Goal: Complete application form: Complete application form

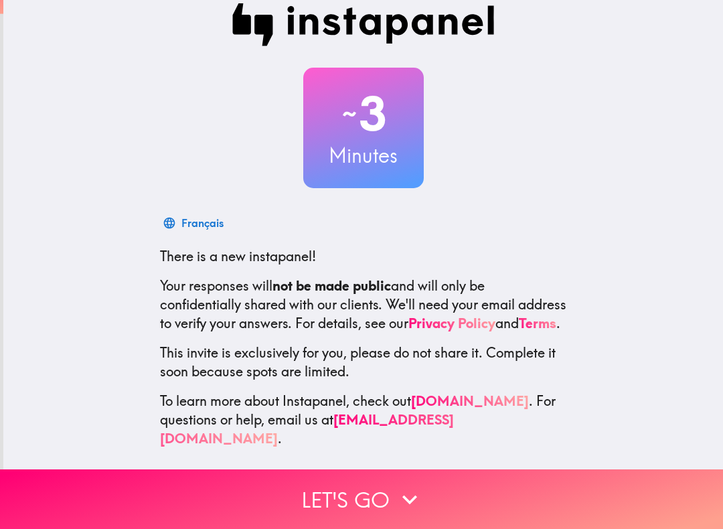
scroll to position [18, 0]
click at [390, 125] on h2 "~ 3" at bounding box center [363, 113] width 121 height 55
click at [394, 134] on h2 "~ 3" at bounding box center [363, 113] width 121 height 55
click at [375, 130] on h2 "~ 3" at bounding box center [363, 113] width 121 height 55
click at [369, 100] on h2 "~ 3" at bounding box center [363, 113] width 121 height 55
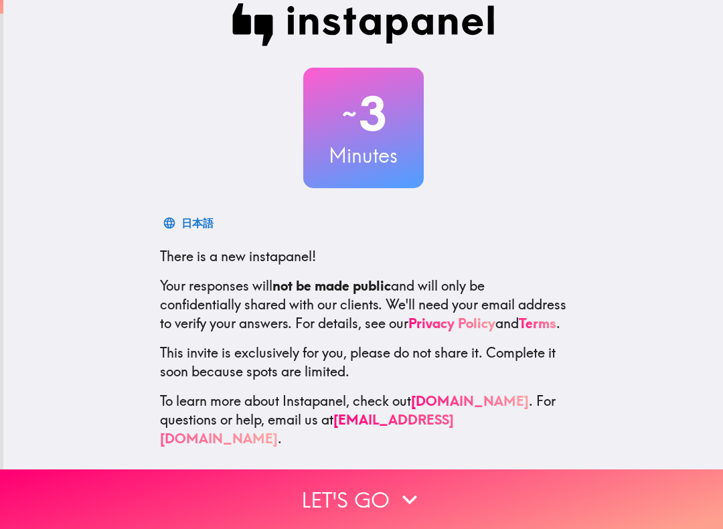
click at [376, 128] on h2 "~ 3" at bounding box center [363, 113] width 121 height 55
click at [254, 258] on span "There is a new instapanel!" at bounding box center [238, 256] width 156 height 17
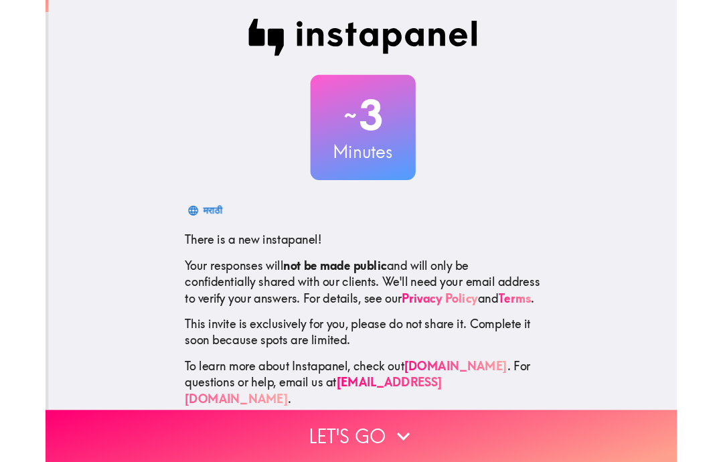
scroll to position [0, 0]
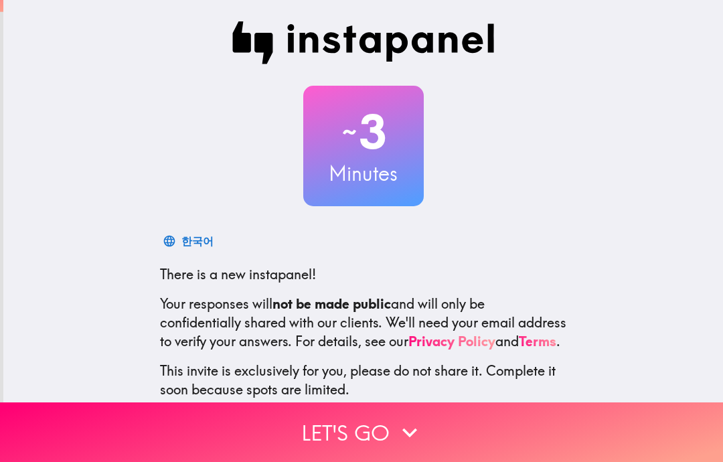
click at [385, 141] on h2 "~ 3" at bounding box center [363, 131] width 121 height 55
click at [446, 92] on div "~ 3 Minutes" at bounding box center [363, 146] width 428 height 121
click at [434, 40] on img at bounding box center [363, 42] width 262 height 43
click at [440, 41] on img at bounding box center [363, 42] width 262 height 43
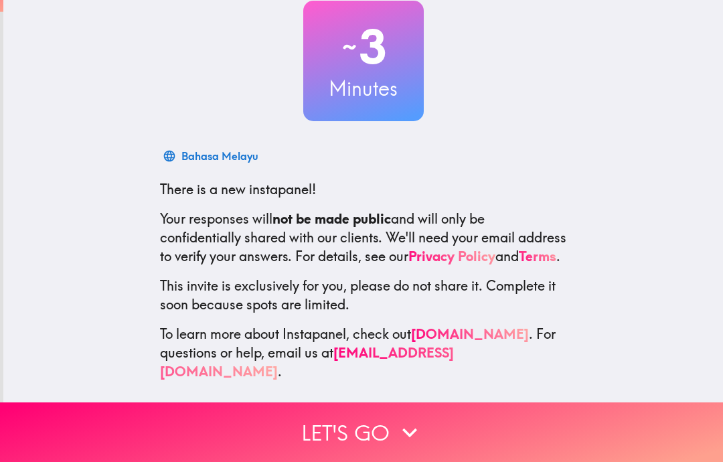
scroll to position [85, 0]
click at [457, 342] on link "[DOMAIN_NAME]" at bounding box center [470, 333] width 118 height 17
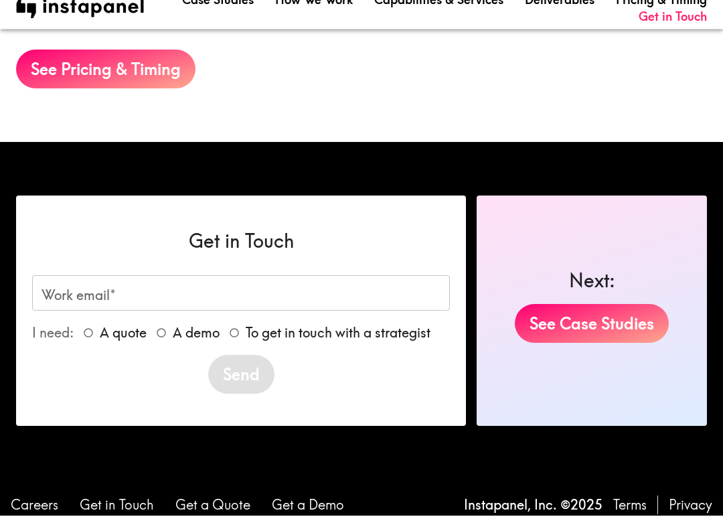
scroll to position [2408, 0]
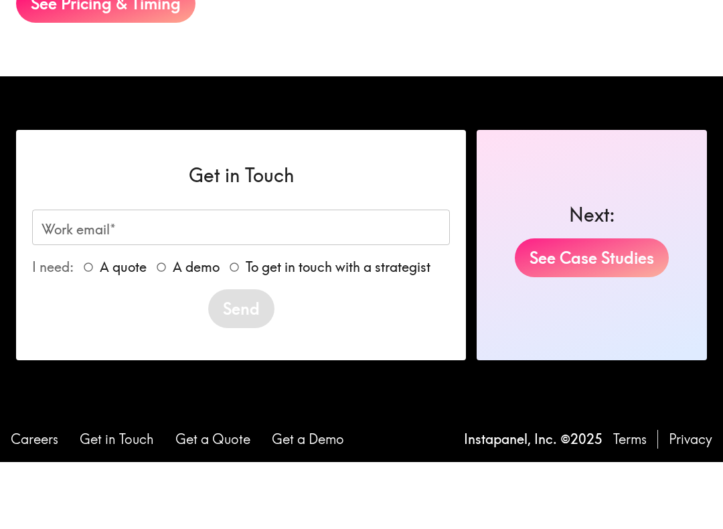
click at [568, 305] on link "See Case Studies" at bounding box center [592, 324] width 154 height 39
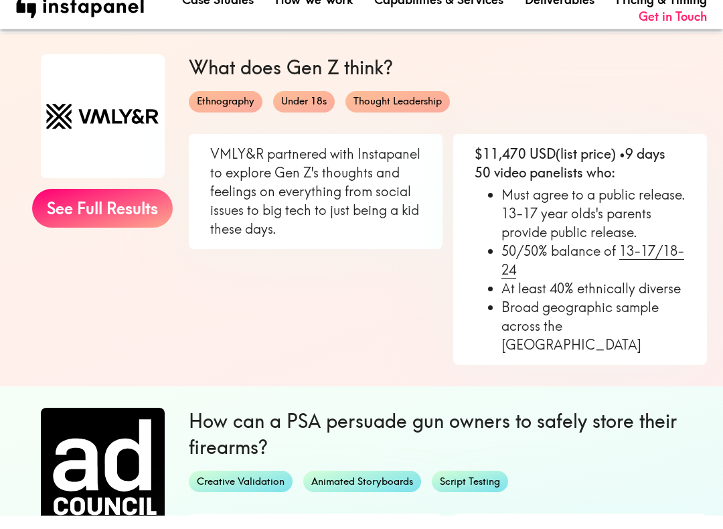
scroll to position [133, 0]
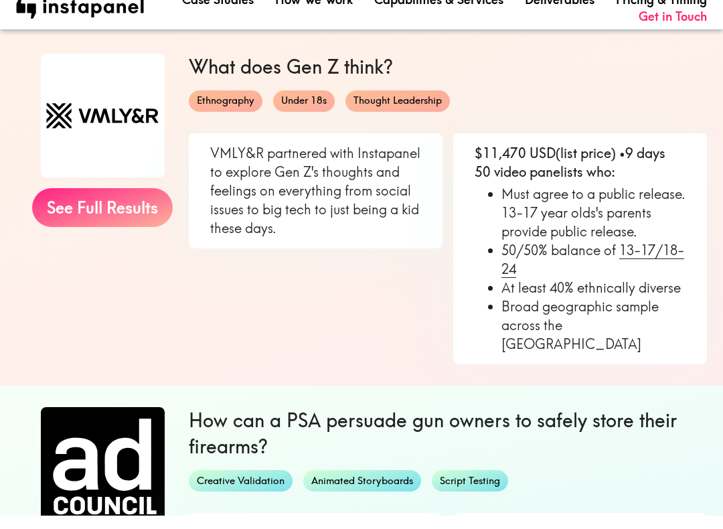
click at [126, 202] on link "See Full Results" at bounding box center [102, 221] width 141 height 39
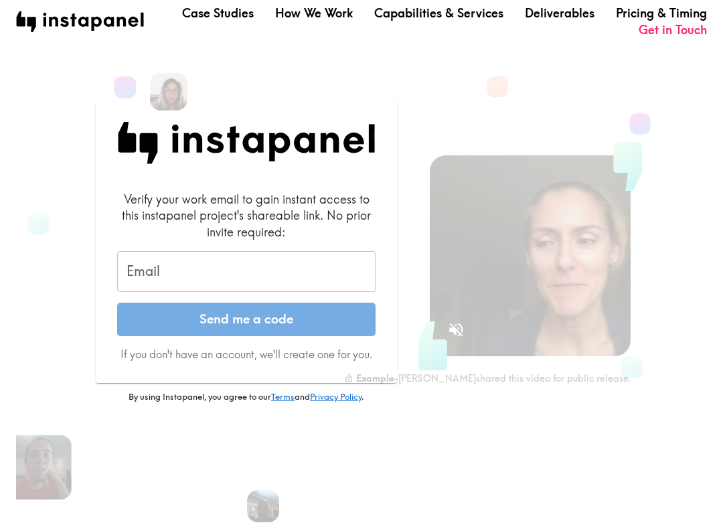
click at [279, 267] on input "Email" at bounding box center [246, 272] width 258 height 42
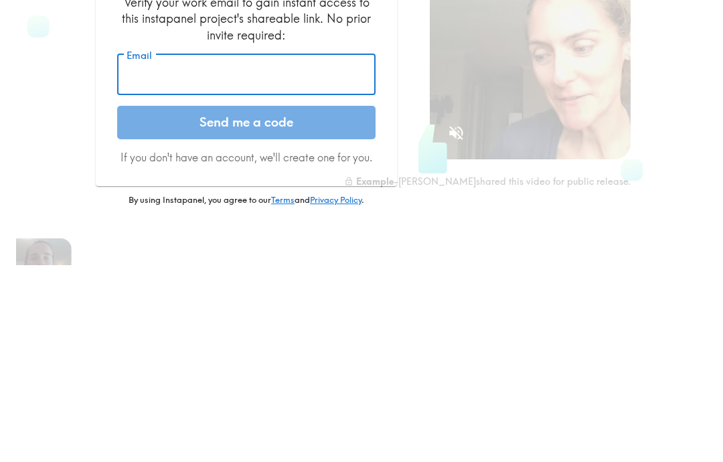
type input "dannalla88@gmail.com"
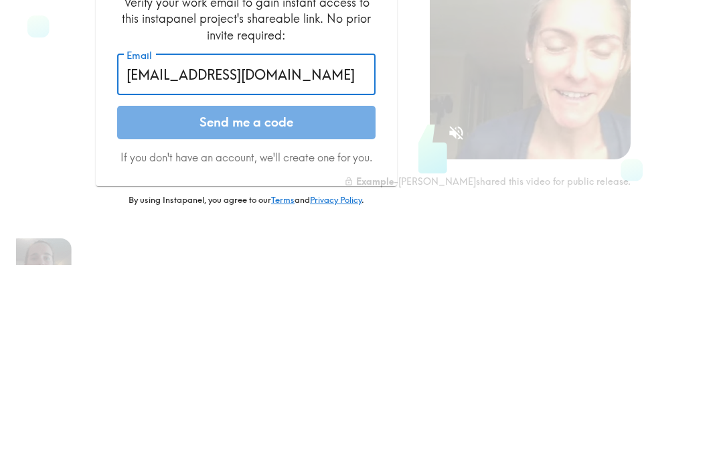
scroll to position [167, 0]
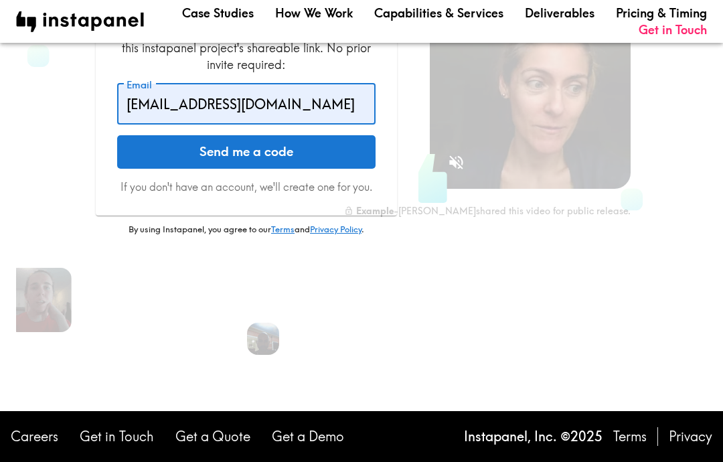
click at [262, 151] on button "Send me a code" at bounding box center [246, 151] width 258 height 33
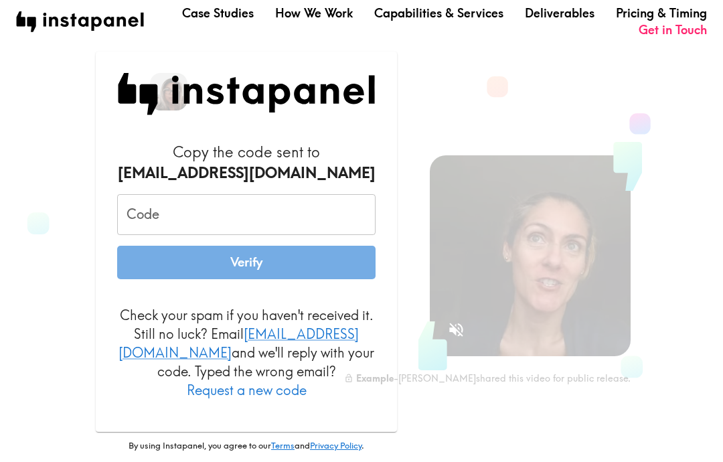
click at [220, 228] on input "Code" at bounding box center [246, 215] width 258 height 42
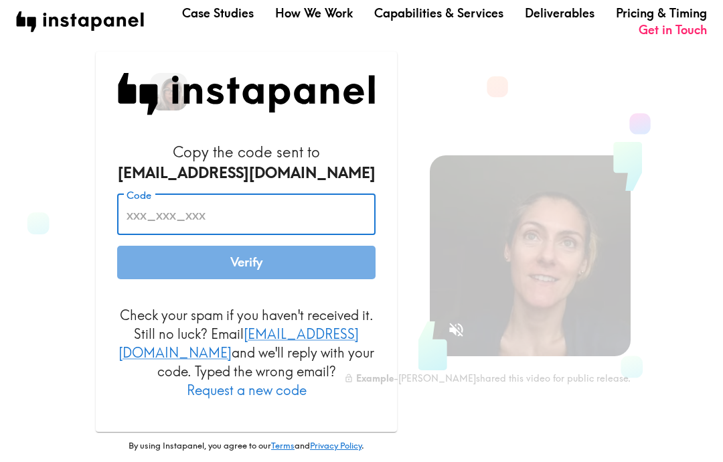
click at [220, 377] on p "Check your spam if you haven't received it. Still no luck? Email codes@instapan…" at bounding box center [246, 353] width 258 height 94
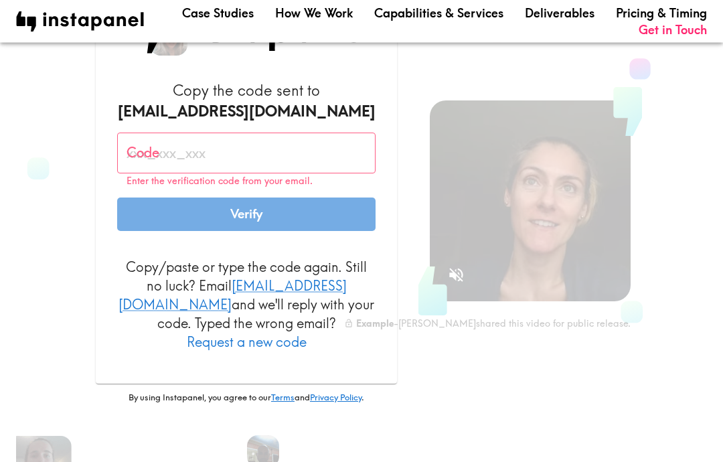
scroll to position [47, 0]
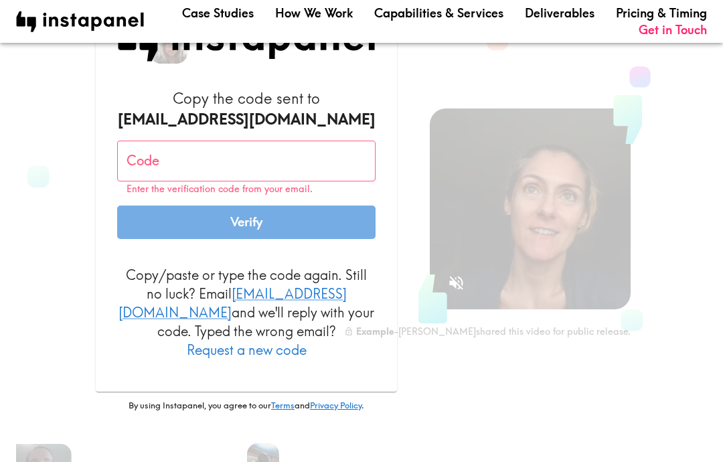
click at [226, 167] on input "Code" at bounding box center [246, 162] width 258 height 42
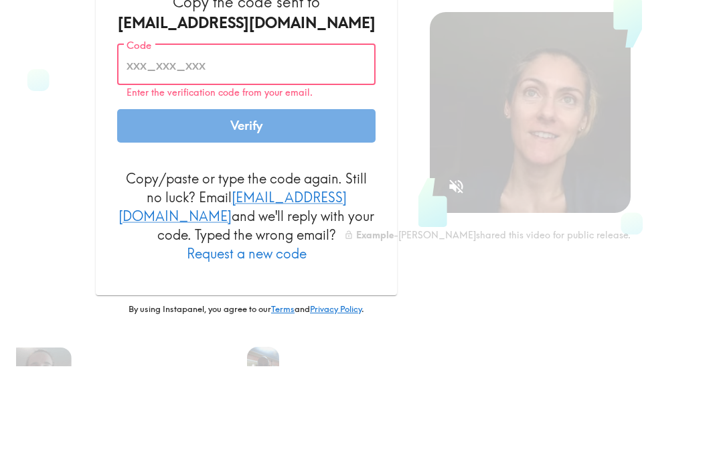
click at [222, 141] on input "Code" at bounding box center [246, 162] width 258 height 42
click at [221, 141] on input "Code" at bounding box center [246, 162] width 258 height 42
paste input "AN2_BJ4_UDK"
type input "AN2_BJ4_UDK"
click at [295, 206] on button "Verify" at bounding box center [246, 222] width 258 height 33
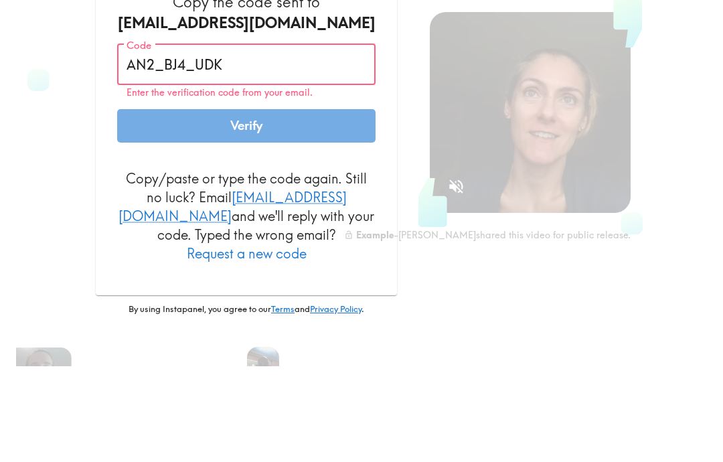
scroll to position [143, 0]
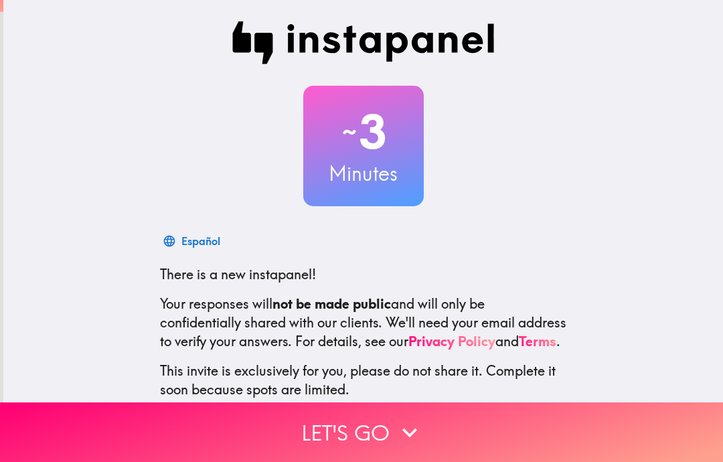
click at [314, 149] on h2 "~ 3" at bounding box center [363, 131] width 121 height 55
click at [316, 33] on img at bounding box center [363, 42] width 262 height 43
click at [197, 184] on div "~ 3 Minutes" at bounding box center [363, 146] width 428 height 121
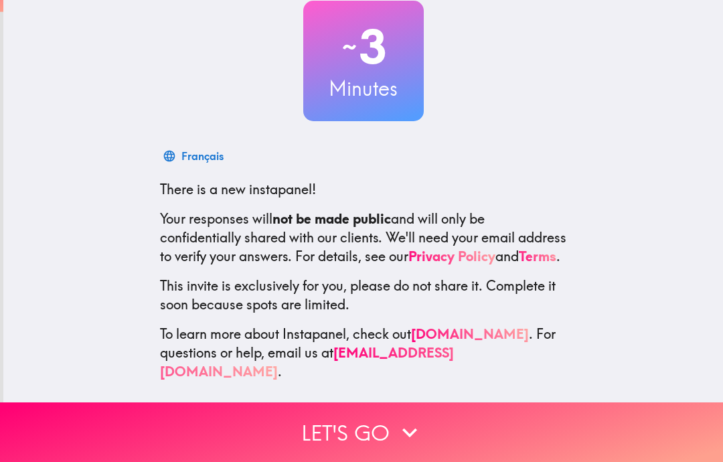
scroll to position [85, 0]
click at [363, 426] on button "Let's go" at bounding box center [361, 432] width 723 height 60
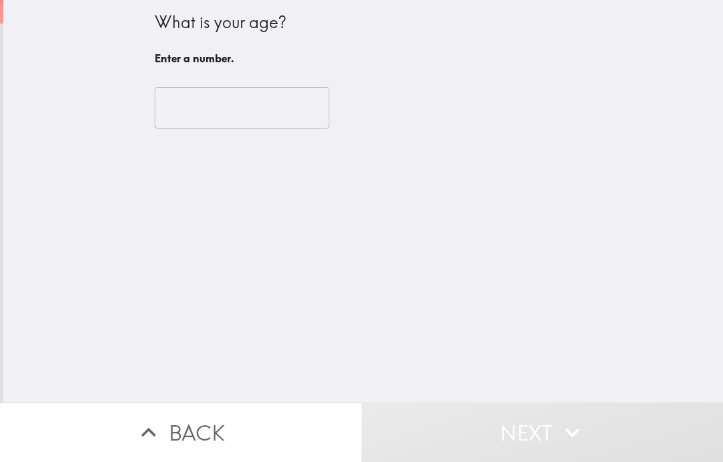
click at [195, 122] on input "number" at bounding box center [242, 108] width 175 height 42
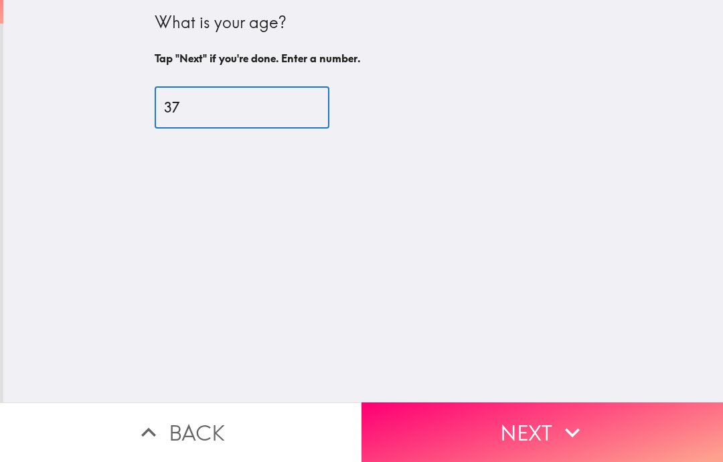
type input "37"
click at [452, 424] on button "Next" at bounding box center [543, 432] width 362 height 60
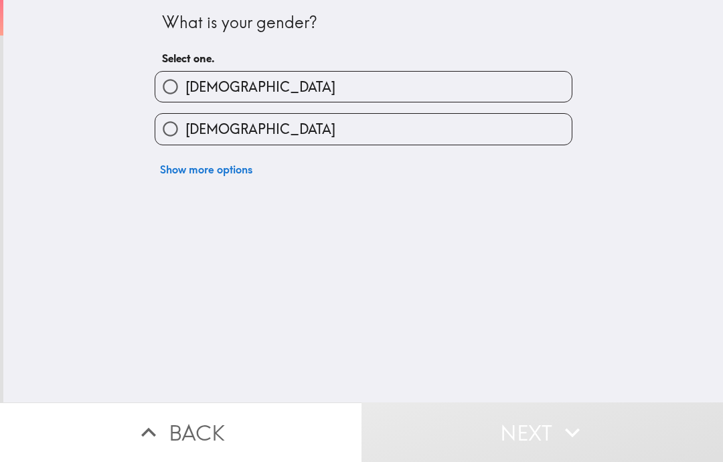
click at [172, 127] on input "[DEMOGRAPHIC_DATA]" at bounding box center [170, 129] width 30 height 30
radio input "true"
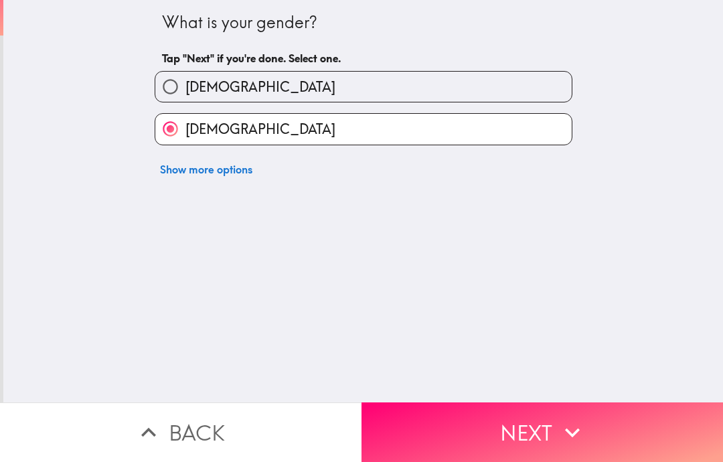
click at [462, 426] on button "Next" at bounding box center [543, 432] width 362 height 60
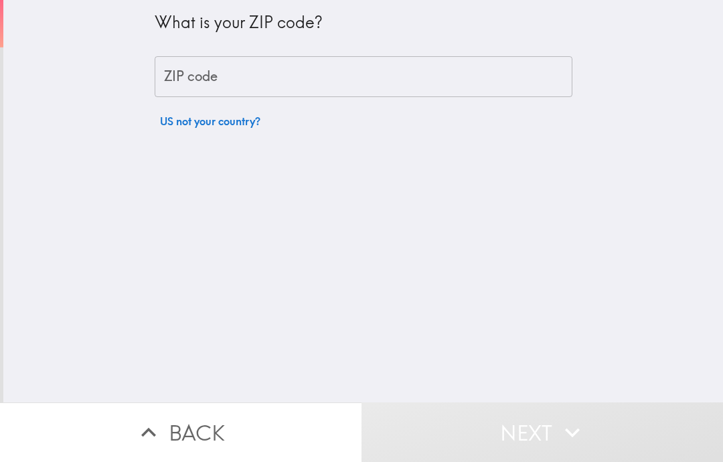
click at [207, 69] on div "ZIP code ZIP code" at bounding box center [364, 77] width 418 height 42
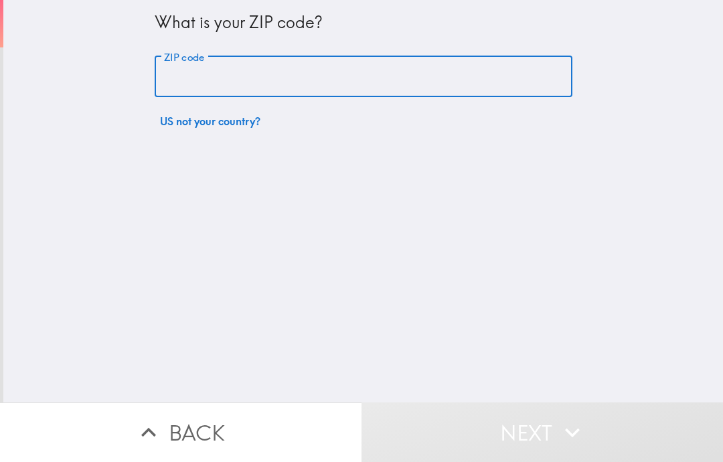
click at [236, 76] on input "ZIP code" at bounding box center [364, 77] width 418 height 42
click at [287, 77] on input "ZIP code" at bounding box center [364, 77] width 418 height 42
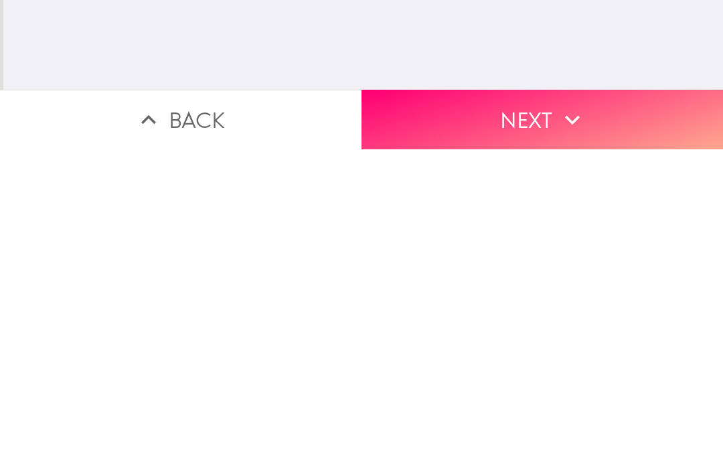
type input "77530"
click at [431, 402] on button "Next" at bounding box center [543, 432] width 362 height 60
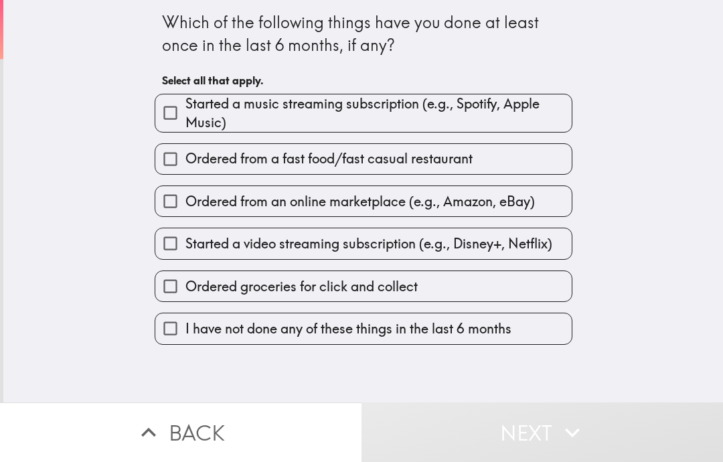
click at [201, 110] on span "Started a music streaming subscription (e.g., Spotify, Apple Music)" at bounding box center [378, 112] width 386 height 37
click at [185, 110] on input "Started a music streaming subscription (e.g., Spotify, Apple Music)" at bounding box center [170, 113] width 30 height 30
checkbox input "true"
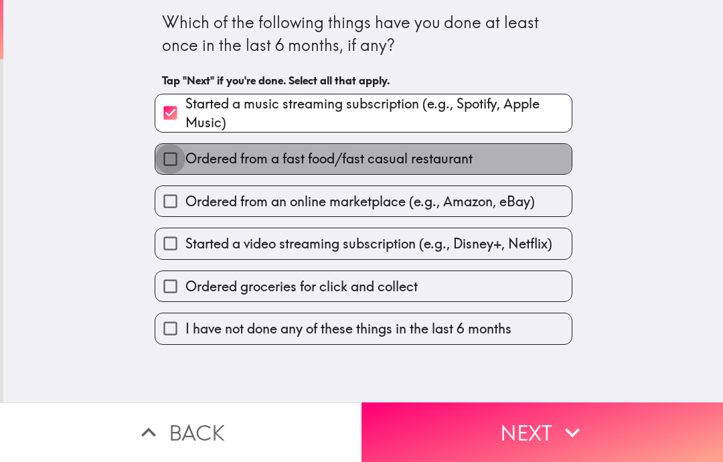
click at [180, 157] on input "Ordered from a fast food/fast casual restaurant" at bounding box center [170, 159] width 30 height 30
checkbox input "true"
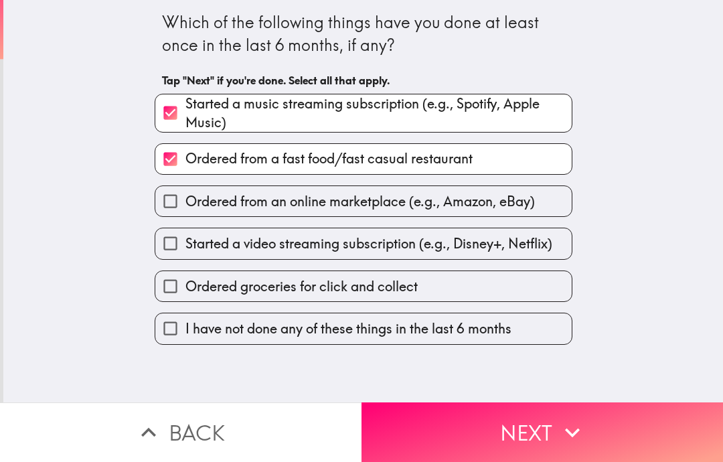
click at [167, 203] on input "Ordered from an online marketplace (e.g., Amazon, eBay)" at bounding box center [170, 201] width 30 height 30
checkbox input "true"
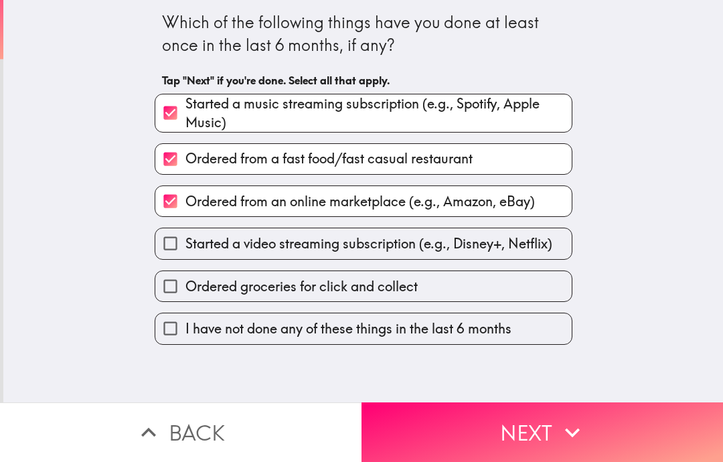
click at [172, 240] on input "Started a video streaming subscription (e.g., Disney+, Netflix)" at bounding box center [170, 243] width 30 height 30
checkbox input "true"
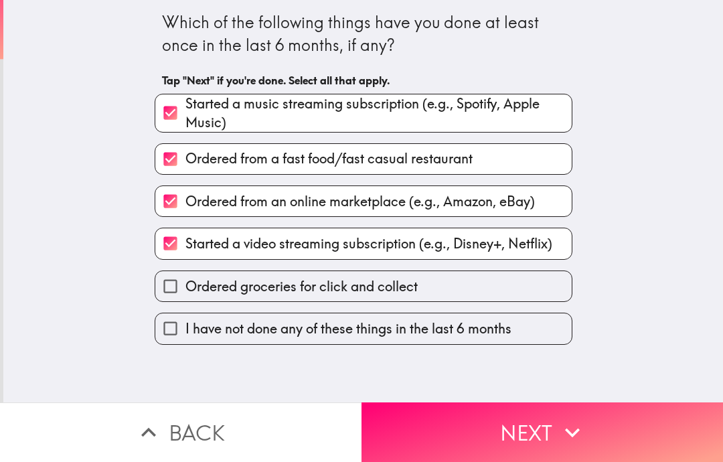
click at [171, 288] on input "Ordered groceries for click and collect" at bounding box center [170, 286] width 30 height 30
checkbox input "true"
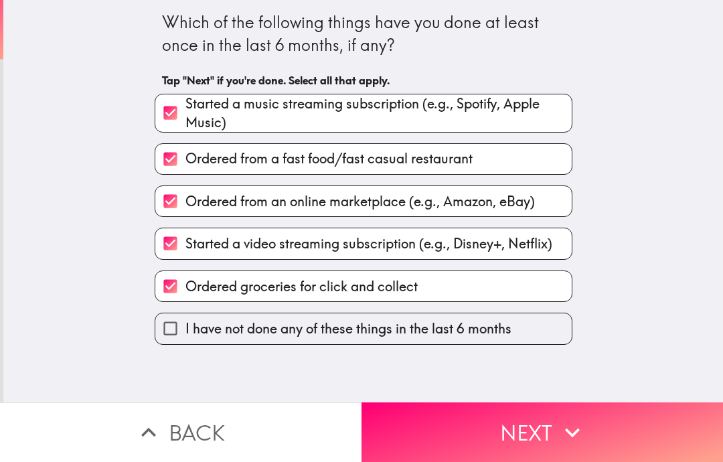
click at [495, 437] on button "Next" at bounding box center [543, 432] width 362 height 60
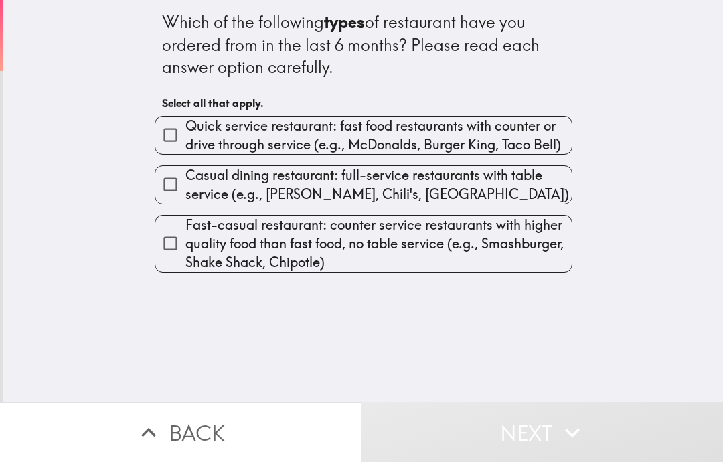
click at [226, 128] on span "Quick service restaurant: fast food restaurants with counter or drive through s…" at bounding box center [378, 134] width 386 height 37
click at [185, 128] on input "Quick service restaurant: fast food restaurants with counter or drive through s…" at bounding box center [170, 135] width 30 height 30
checkbox input "true"
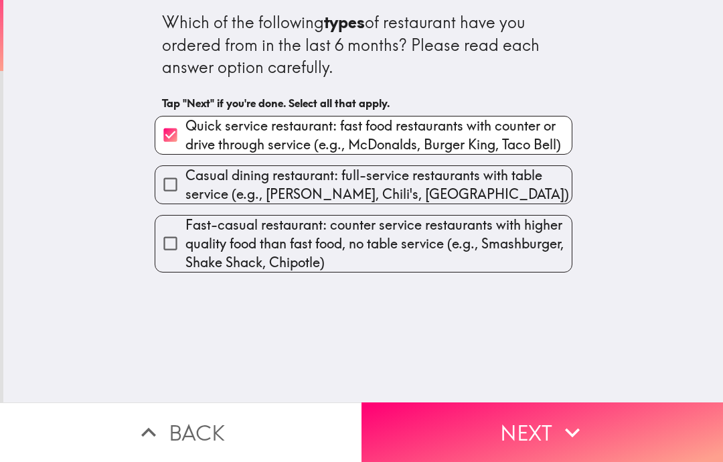
click at [216, 183] on span "Casual dining restaurant: full-service restaurants with table service (e.g., [P…" at bounding box center [378, 184] width 386 height 37
click at [185, 183] on input "Casual dining restaurant: full-service restaurants with table service (e.g., [P…" at bounding box center [170, 184] width 30 height 30
checkbox input "true"
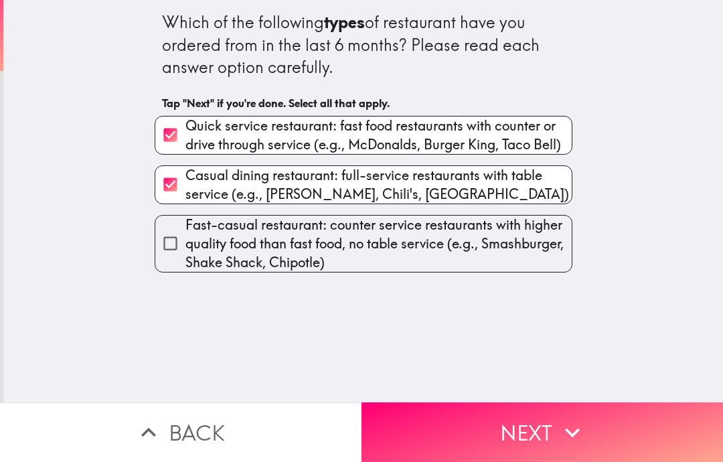
click at [254, 240] on span "Fast-casual restaurant: counter service restaurants with higher quality food th…" at bounding box center [378, 244] width 386 height 56
click at [185, 240] on input "Fast-casual restaurant: counter service restaurants with higher quality food th…" at bounding box center [170, 243] width 30 height 30
checkbox input "true"
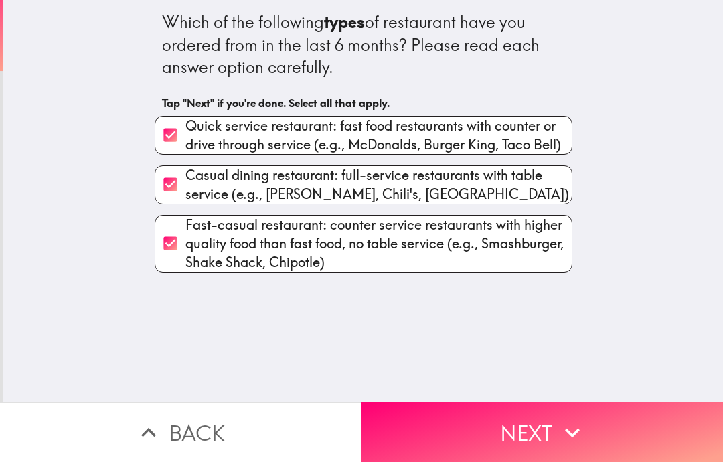
click at [463, 438] on button "Next" at bounding box center [543, 432] width 362 height 60
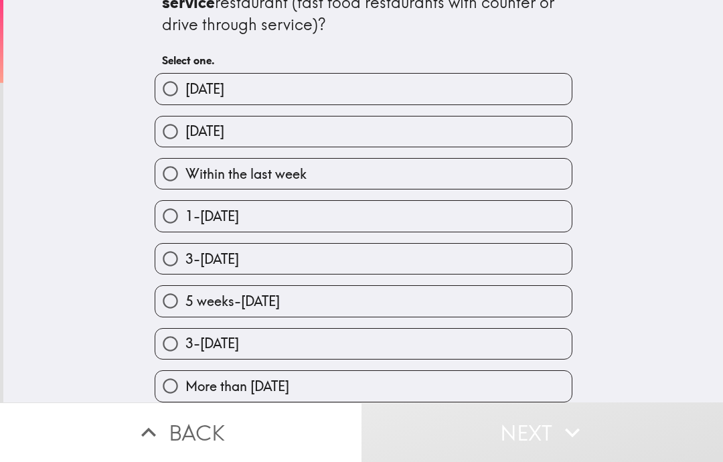
scroll to position [46, 0]
click at [193, 128] on span "[DATE]" at bounding box center [204, 131] width 39 height 19
click at [185, 128] on input "[DATE]" at bounding box center [170, 131] width 30 height 30
radio input "true"
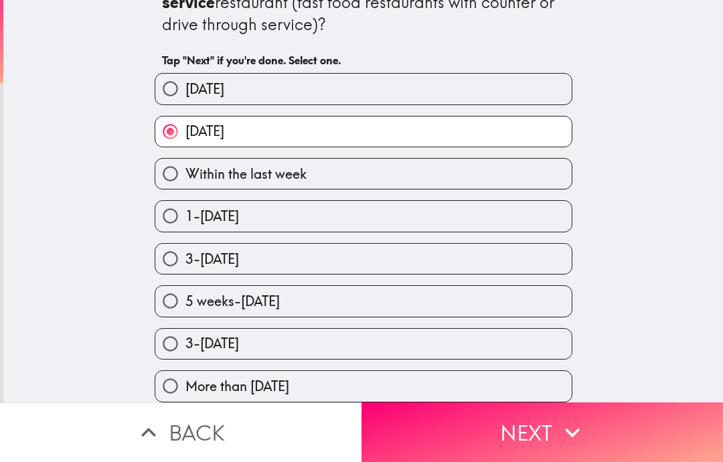
click at [485, 429] on button "Next" at bounding box center [543, 432] width 362 height 60
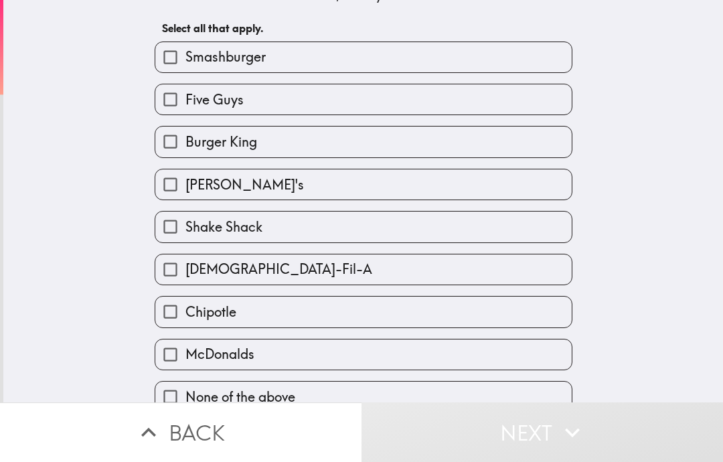
scroll to position [53, 0]
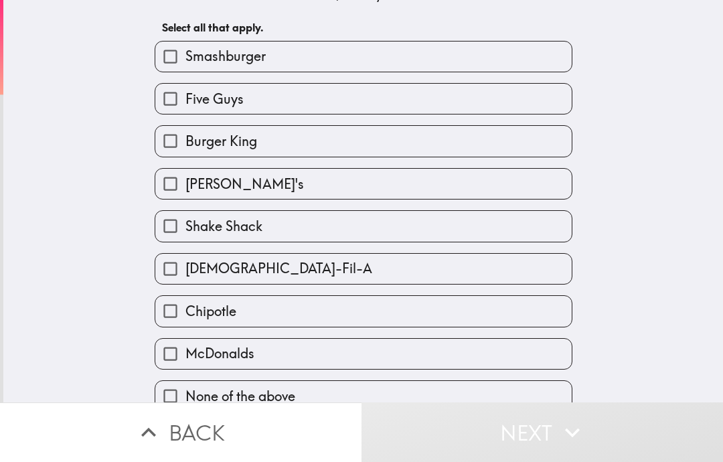
click at [212, 199] on label "[PERSON_NAME]'s" at bounding box center [363, 184] width 416 height 30
click at [185, 199] on input "[PERSON_NAME]'s" at bounding box center [170, 184] width 30 height 30
checkbox input "true"
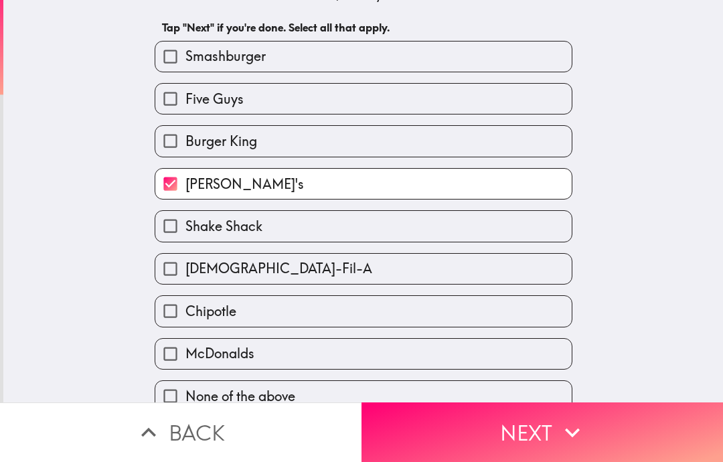
click at [183, 135] on input "Burger King" at bounding box center [170, 141] width 30 height 30
checkbox input "true"
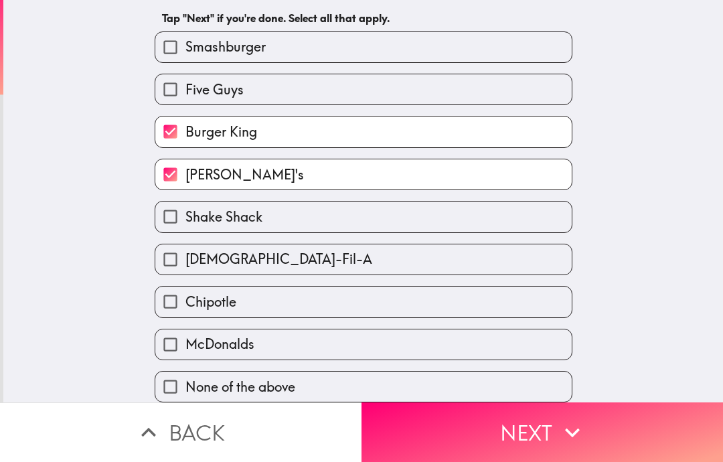
scroll to position [68, 0]
click at [185, 246] on input "[DEMOGRAPHIC_DATA]-Fil-A" at bounding box center [170, 259] width 30 height 30
checkbox input "true"
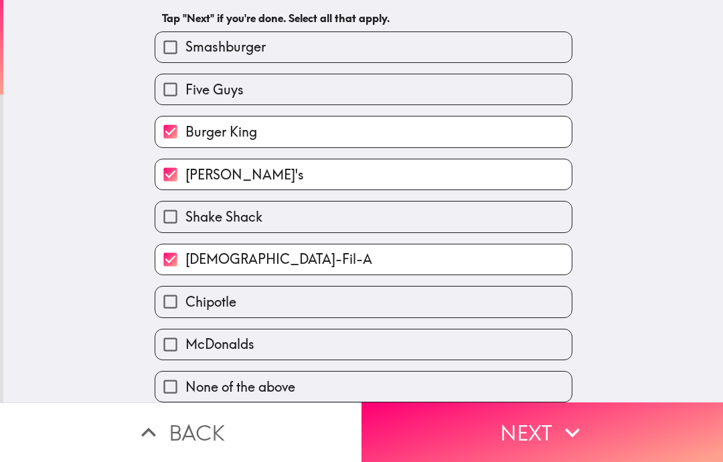
click at [203, 293] on span "Chipotle" at bounding box center [210, 302] width 51 height 19
click at [185, 293] on input "Chipotle" at bounding box center [170, 302] width 30 height 30
checkbox input "true"
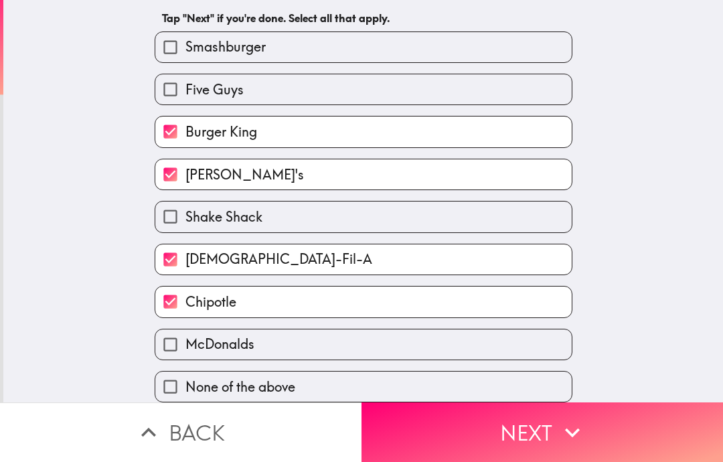
click at [196, 335] on span "McDonalds" at bounding box center [219, 344] width 69 height 19
click at [185, 335] on input "McDonalds" at bounding box center [170, 344] width 30 height 30
checkbox input "true"
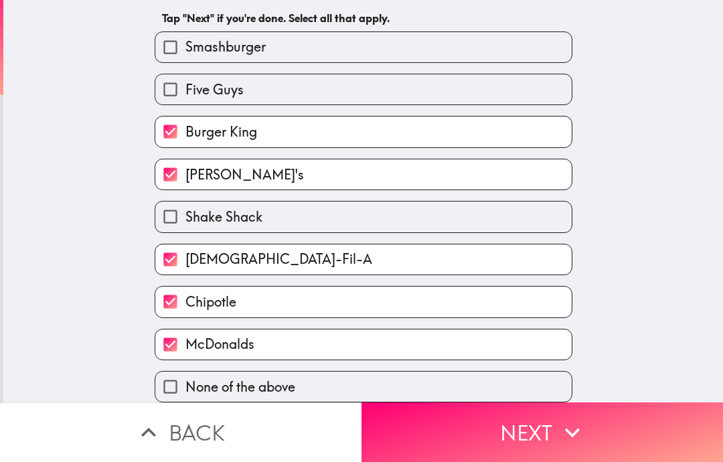
click at [486, 427] on button "Next" at bounding box center [543, 432] width 362 height 60
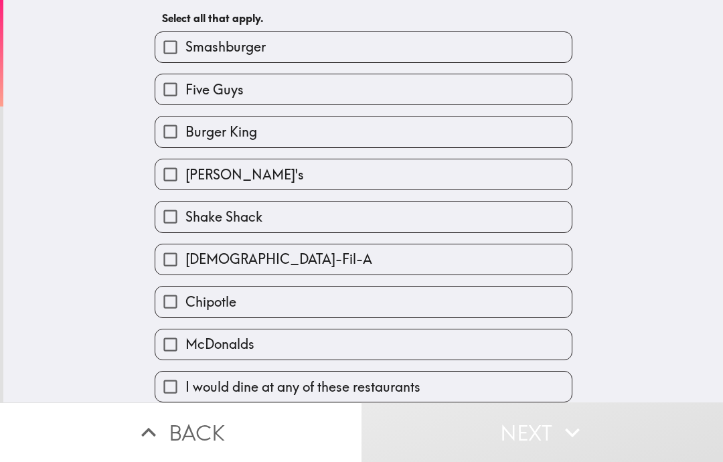
scroll to position [68, 0]
click at [193, 306] on span "Chipotle" at bounding box center [210, 302] width 51 height 19
click at [185, 306] on input "Chipotle" at bounding box center [170, 302] width 30 height 30
checkbox input "true"
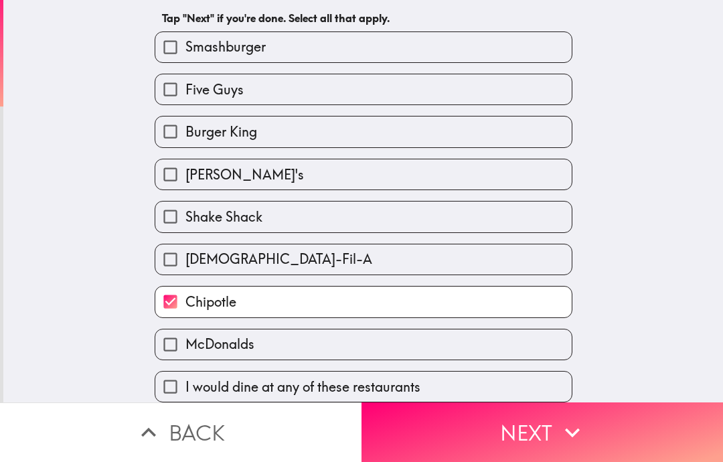
click at [510, 439] on button "Next" at bounding box center [543, 432] width 362 height 60
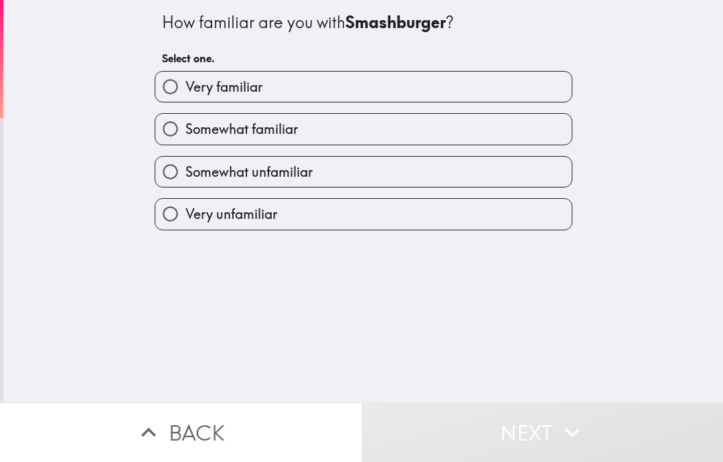
click at [175, 130] on input "Somewhat familiar" at bounding box center [170, 129] width 30 height 30
radio input "true"
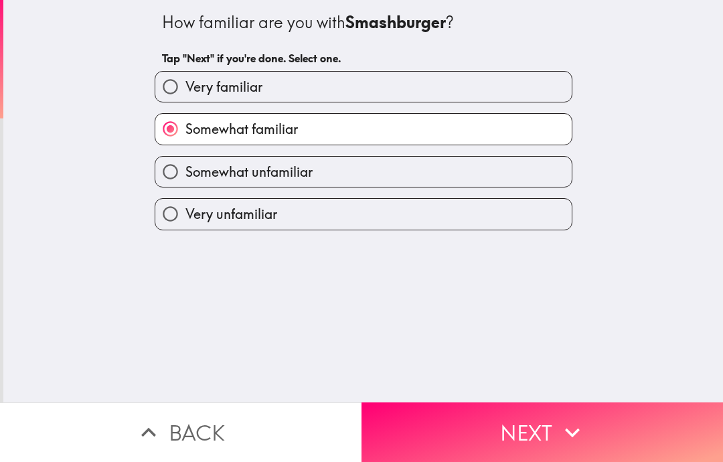
click at [463, 411] on button "Next" at bounding box center [543, 432] width 362 height 60
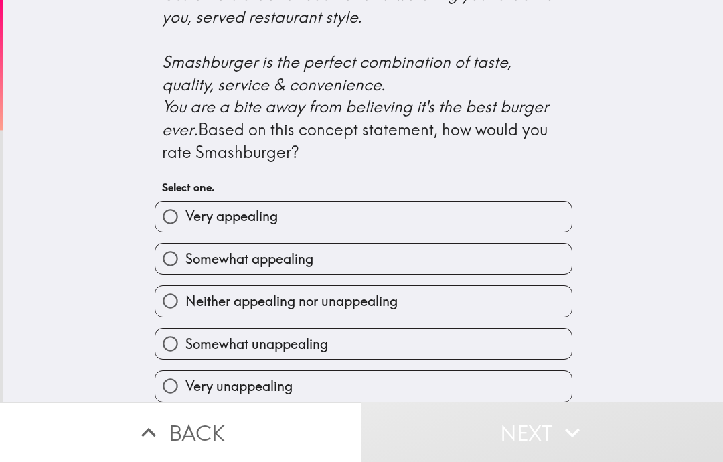
scroll to position [568, 0]
click at [172, 216] on input "Very appealing" at bounding box center [170, 217] width 30 height 30
radio input "true"
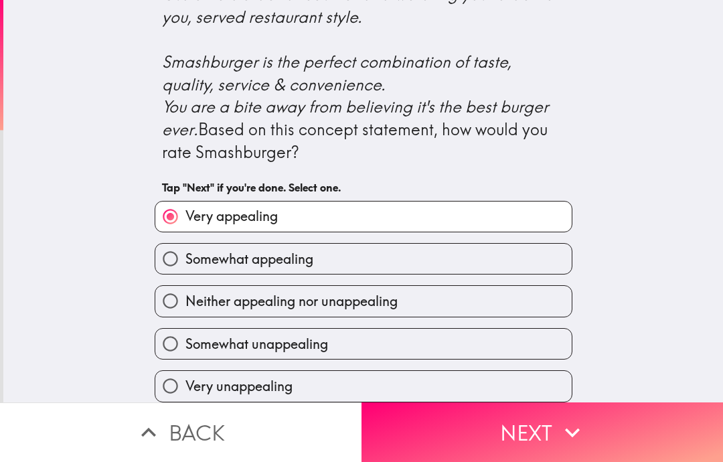
click at [464, 420] on button "Next" at bounding box center [543, 432] width 362 height 60
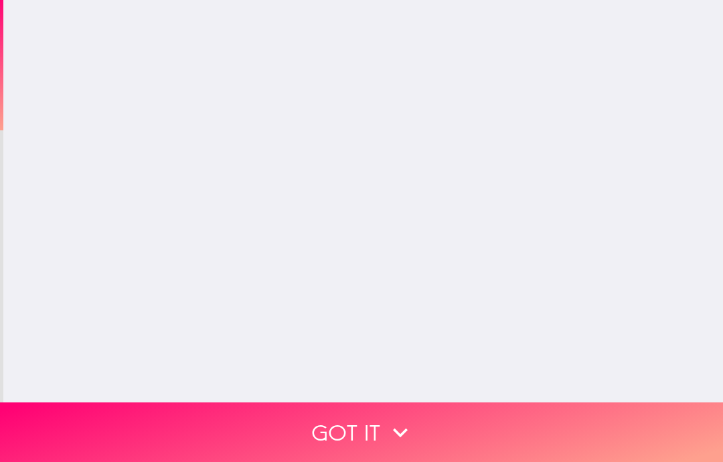
scroll to position [0, 0]
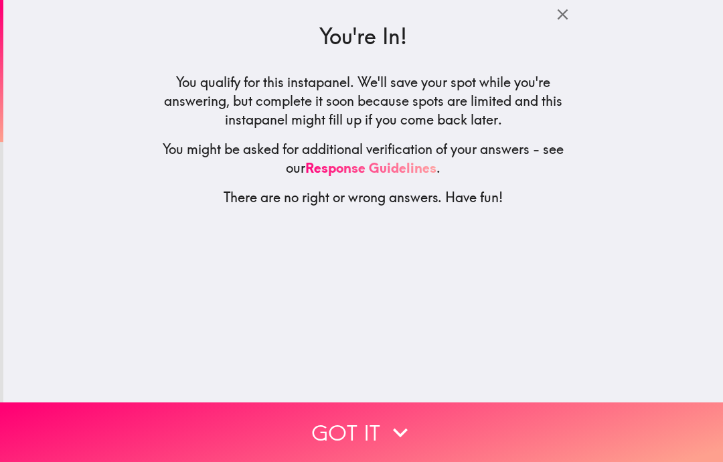
click at [350, 438] on button "Got it" at bounding box center [361, 432] width 723 height 60
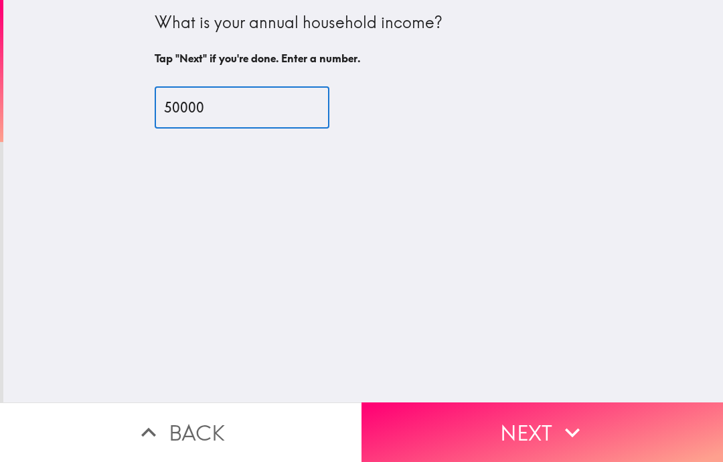
type input "50000"
click at [553, 420] on button "Next" at bounding box center [543, 432] width 362 height 60
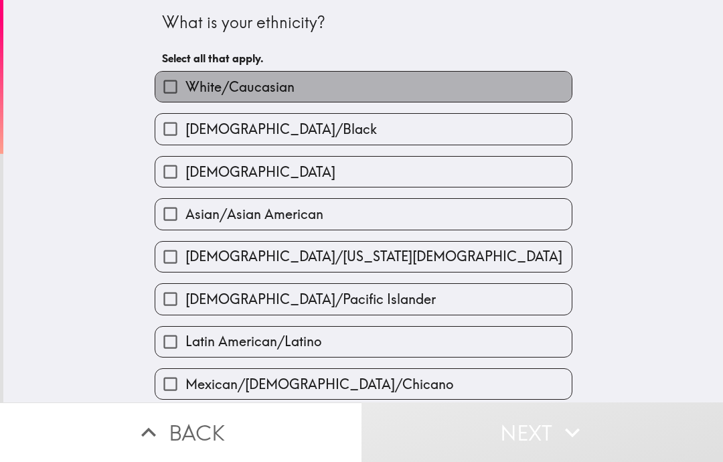
click at [215, 88] on span "White/Caucasian" at bounding box center [239, 87] width 109 height 19
click at [185, 88] on input "White/Caucasian" at bounding box center [170, 87] width 30 height 30
checkbox input "true"
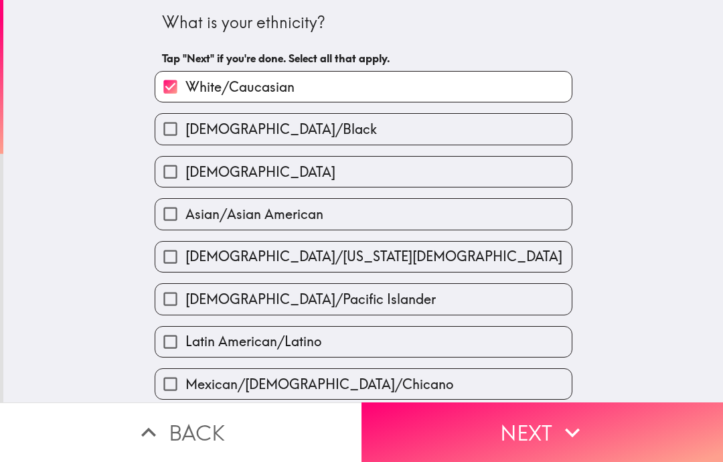
click at [501, 432] on button "Next" at bounding box center [543, 432] width 362 height 60
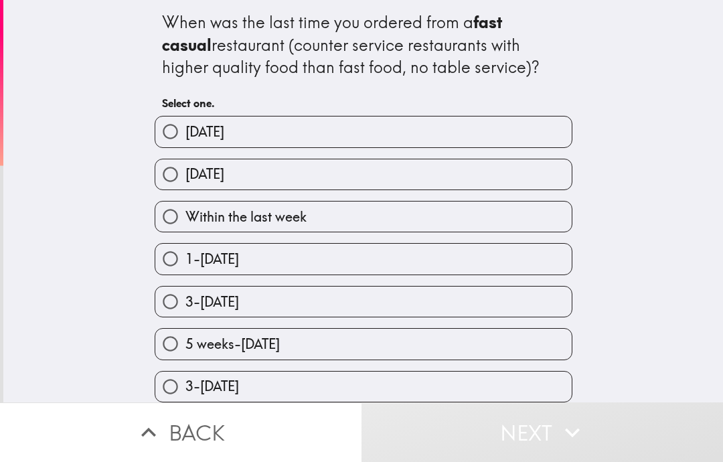
click at [197, 178] on span "[DATE]" at bounding box center [204, 174] width 39 height 19
click at [185, 178] on input "[DATE]" at bounding box center [170, 174] width 30 height 30
radio input "true"
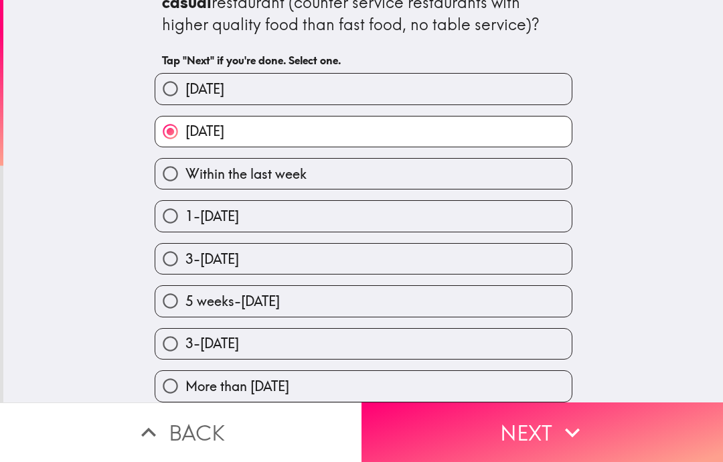
scroll to position [46, 0]
click at [514, 437] on button "Next" at bounding box center [543, 432] width 362 height 60
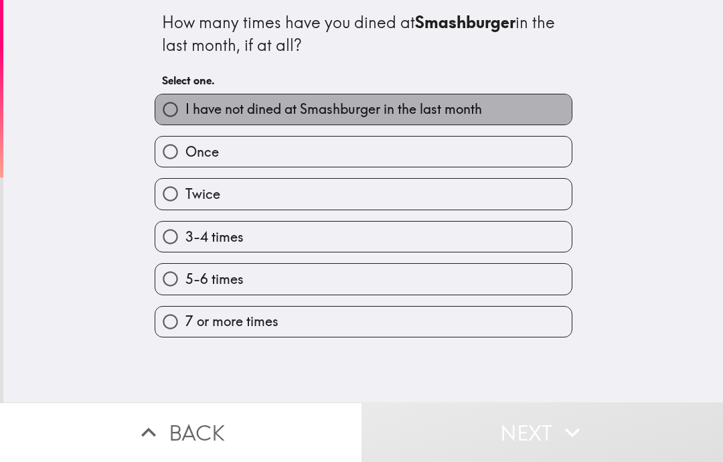
click at [212, 109] on span "I have not dined at Smashburger in the last month" at bounding box center [333, 109] width 297 height 19
click at [185, 109] on input "I have not dined at Smashburger in the last month" at bounding box center [170, 109] width 30 height 30
radio input "true"
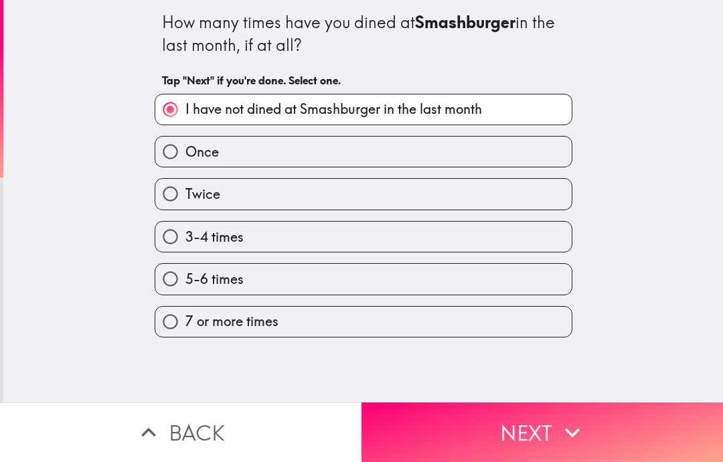
click at [477, 440] on button "Next" at bounding box center [543, 432] width 362 height 60
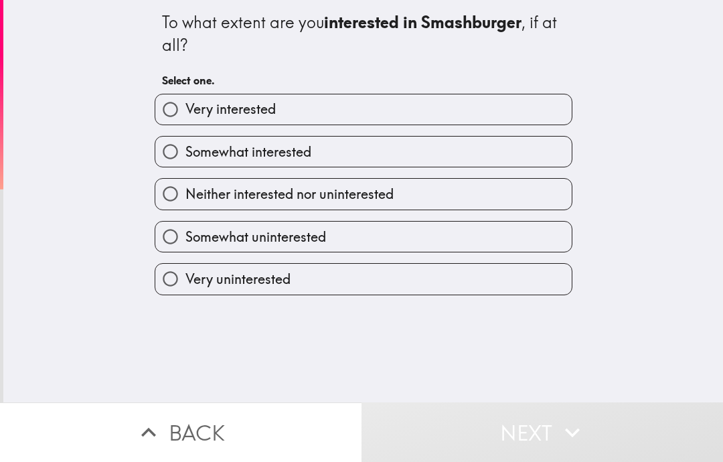
click at [195, 107] on span "Very interested" at bounding box center [230, 109] width 90 height 19
click at [185, 107] on input "Very interested" at bounding box center [170, 109] width 30 height 30
radio input "true"
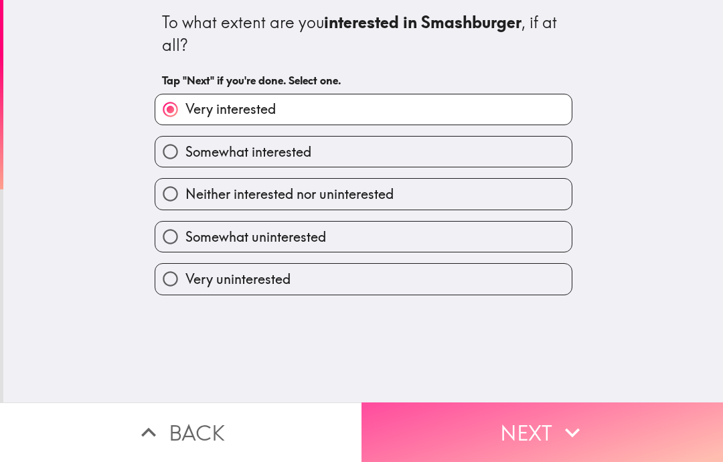
click at [500, 437] on button "Next" at bounding box center [543, 432] width 362 height 60
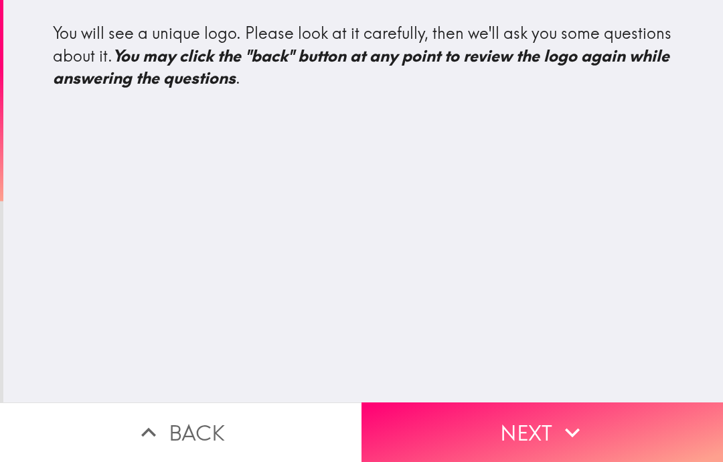
click at [518, 416] on button "Next" at bounding box center [543, 432] width 362 height 60
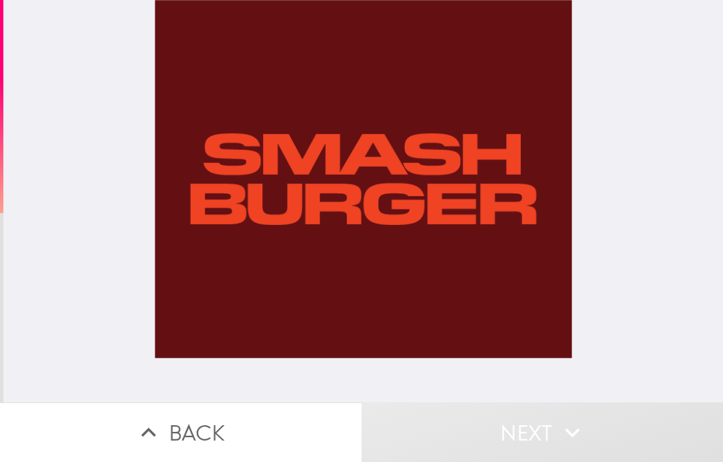
click at [523, 421] on button "Next" at bounding box center [543, 432] width 362 height 60
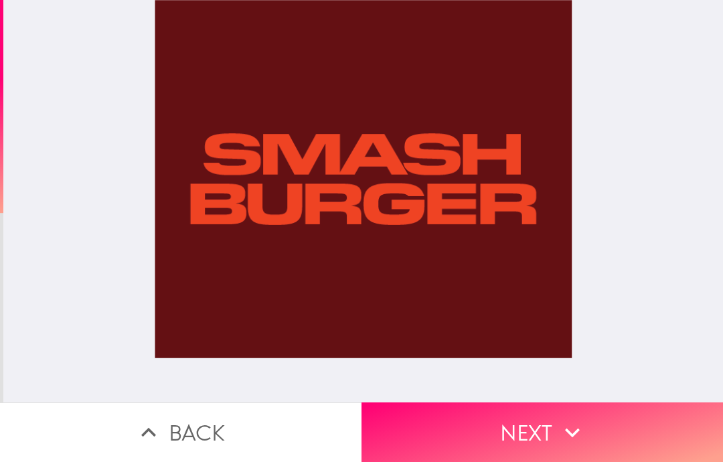
click at [499, 425] on button "Next" at bounding box center [543, 432] width 362 height 60
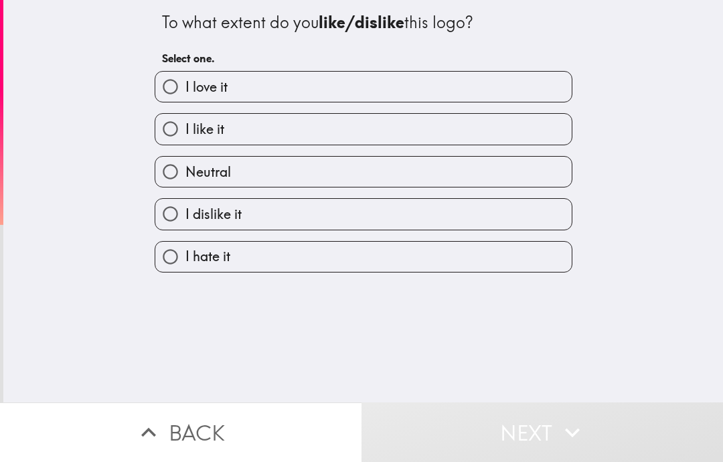
click at [184, 165] on input "Neutral" at bounding box center [170, 172] width 30 height 30
radio input "true"
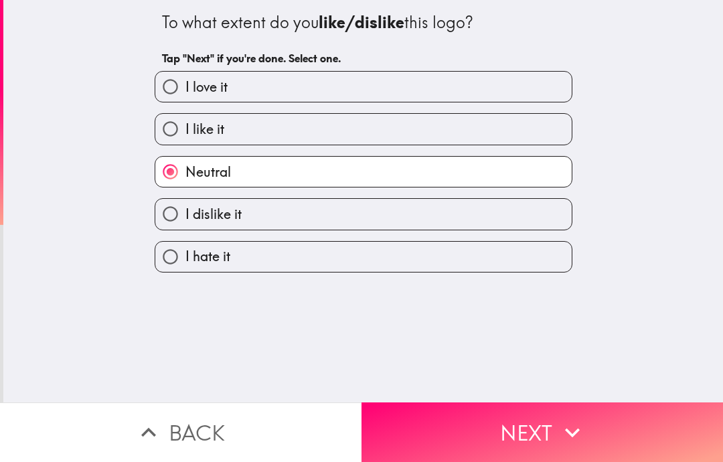
click at [494, 435] on button "Next" at bounding box center [543, 432] width 362 height 60
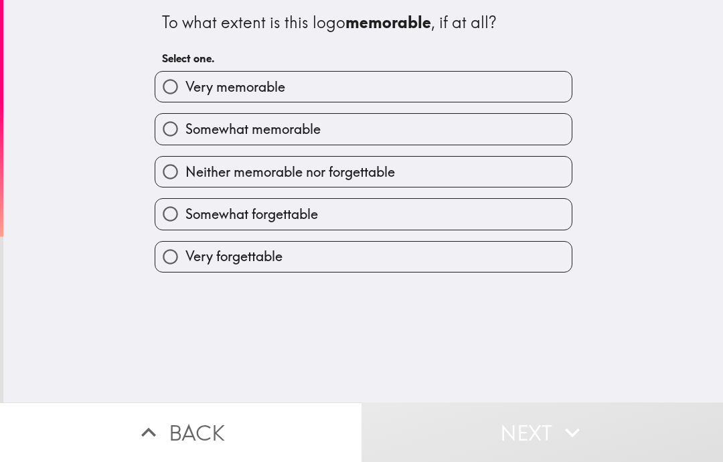
click at [320, 89] on label "Very memorable" at bounding box center [363, 87] width 416 height 30
click at [185, 89] on input "Very memorable" at bounding box center [170, 87] width 30 height 30
radio input "true"
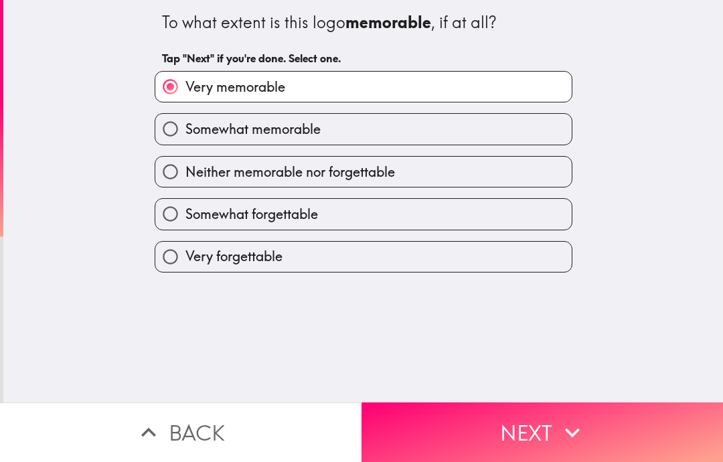
click at [502, 421] on button "Next" at bounding box center [543, 432] width 362 height 60
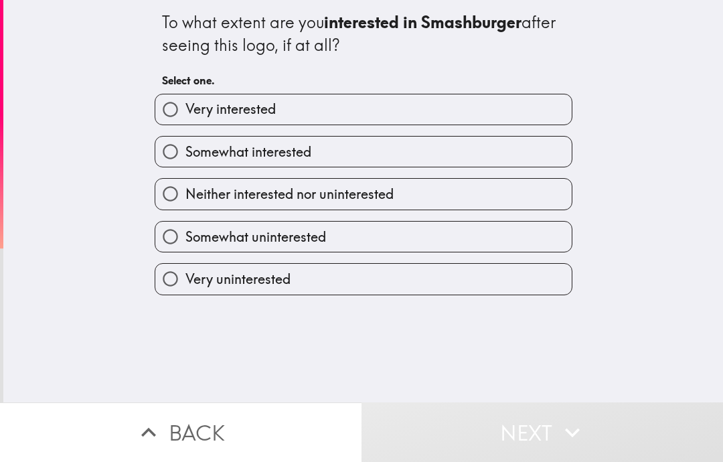
click at [343, 153] on label "Somewhat interested" at bounding box center [363, 152] width 416 height 30
click at [185, 153] on input "Somewhat interested" at bounding box center [170, 152] width 30 height 30
radio input "true"
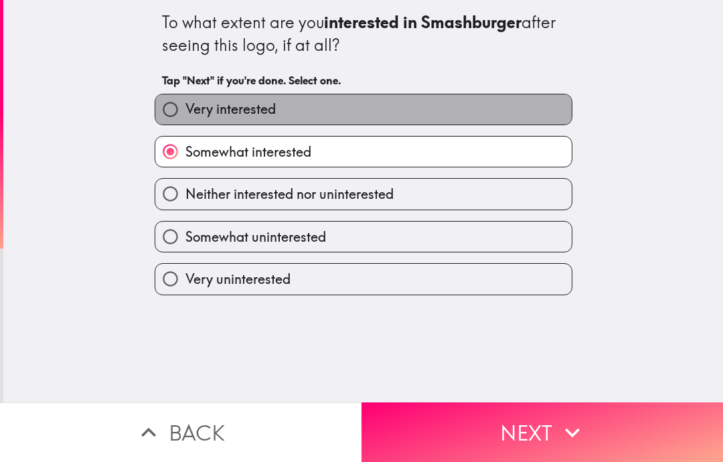
click at [382, 95] on label "Very interested" at bounding box center [363, 109] width 416 height 30
click at [185, 95] on input "Very interested" at bounding box center [170, 109] width 30 height 30
radio input "true"
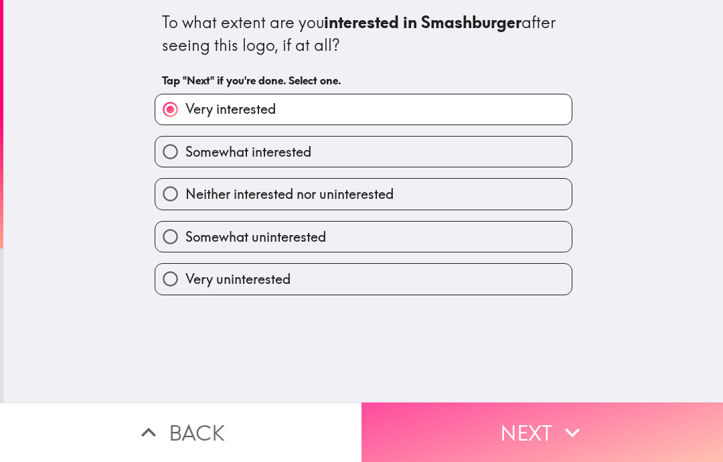
click at [484, 418] on button "Next" at bounding box center [543, 432] width 362 height 60
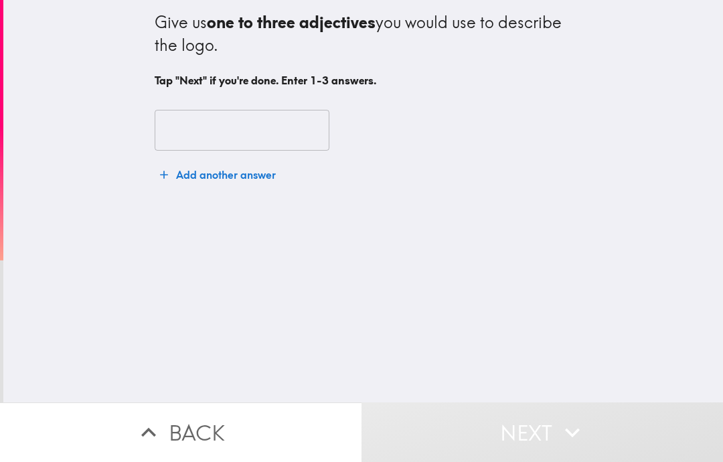
click at [274, 112] on input "text" at bounding box center [242, 131] width 175 height 42
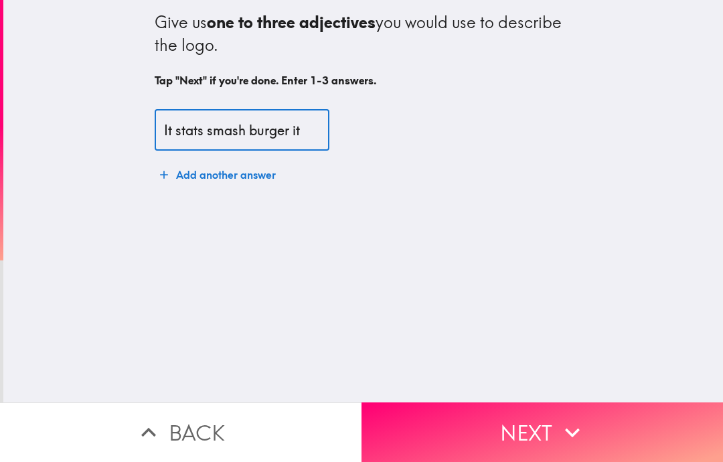
click at [269, 121] on input "It stats smash burger it" at bounding box center [242, 131] width 175 height 42
click at [311, 132] on input "It stats smash burger it" at bounding box center [242, 131] width 175 height 42
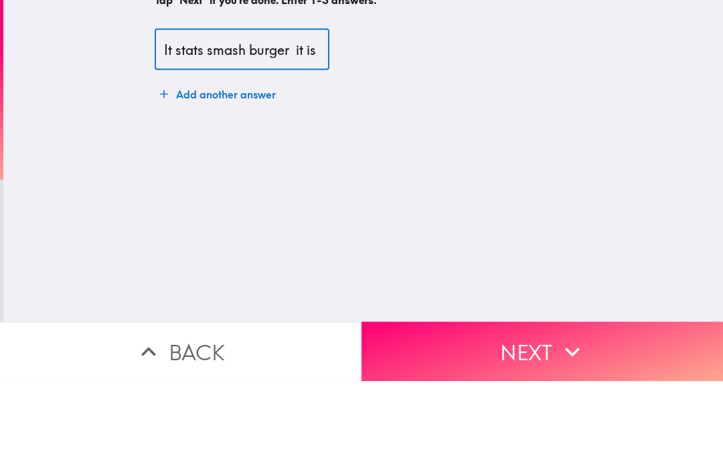
type input "It stats smash burger it is bold and ramoon"
click at [238, 161] on button "Add another answer" at bounding box center [218, 174] width 127 height 27
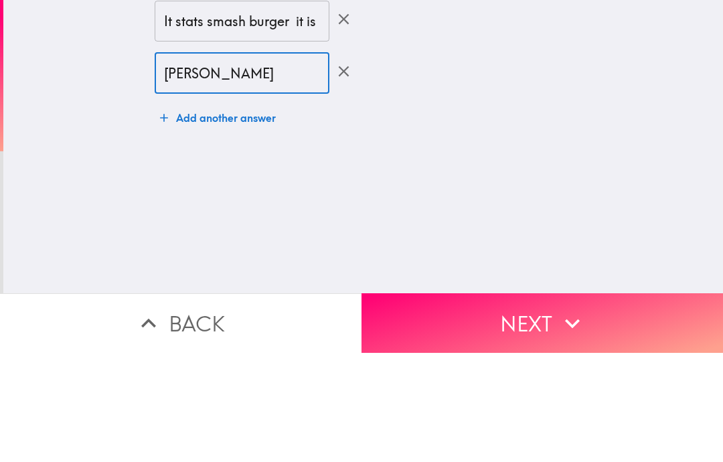
type input "[PERSON_NAME]"
click at [233, 214] on button "Add another answer" at bounding box center [218, 227] width 127 height 27
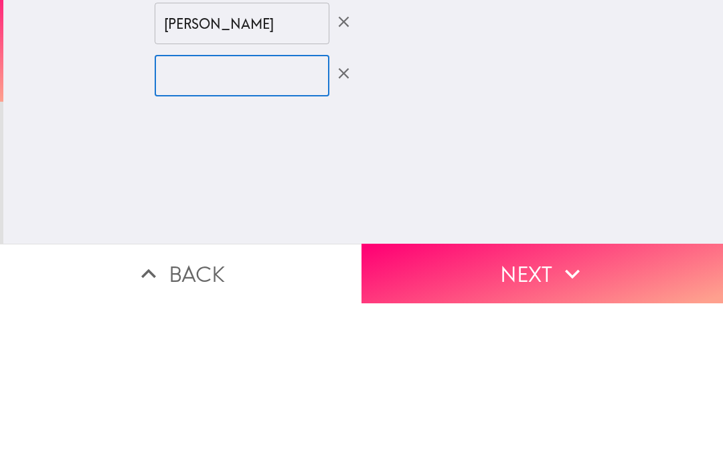
type input "S"
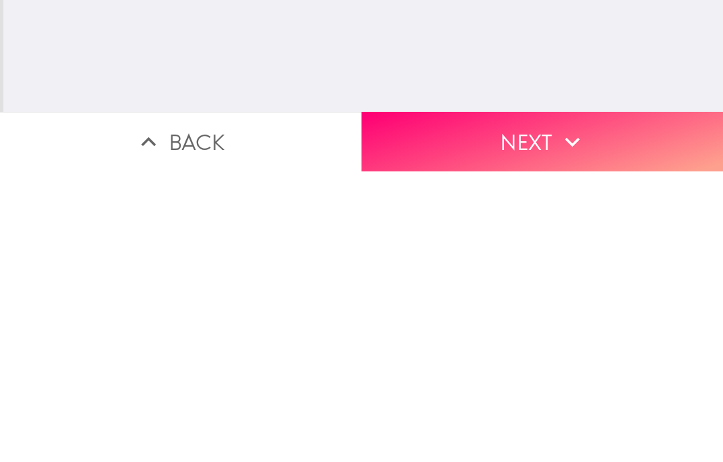
type input "Big front"
click at [464, 402] on button "Next" at bounding box center [543, 432] width 362 height 60
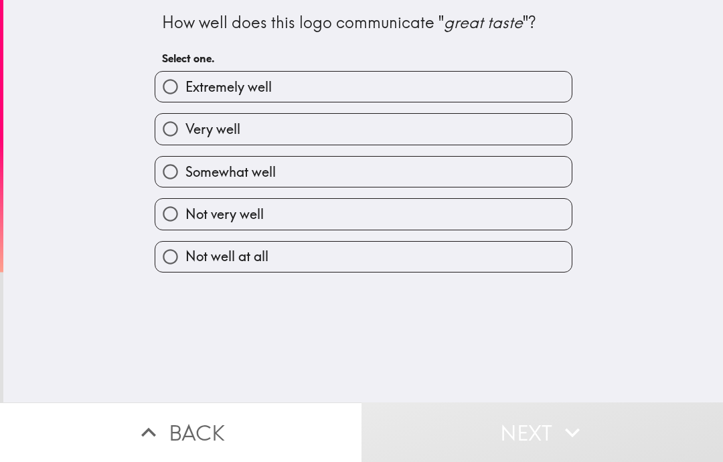
click at [264, 175] on span "Somewhat well" at bounding box center [230, 172] width 90 height 19
click at [185, 175] on input "Somewhat well" at bounding box center [170, 172] width 30 height 30
radio input "true"
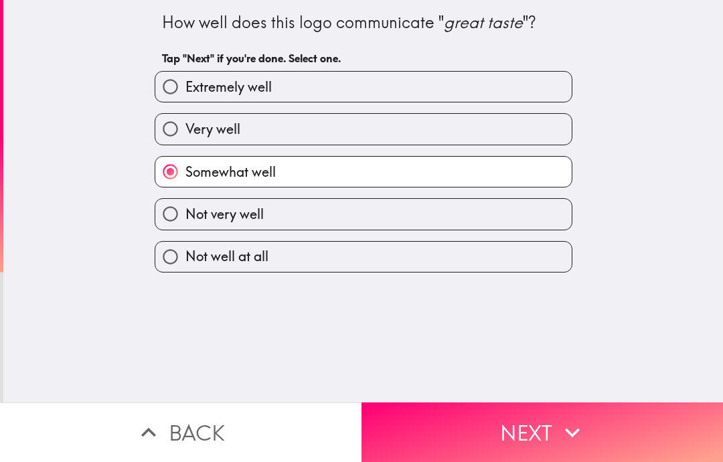
click at [471, 405] on button "Next" at bounding box center [543, 432] width 362 height 60
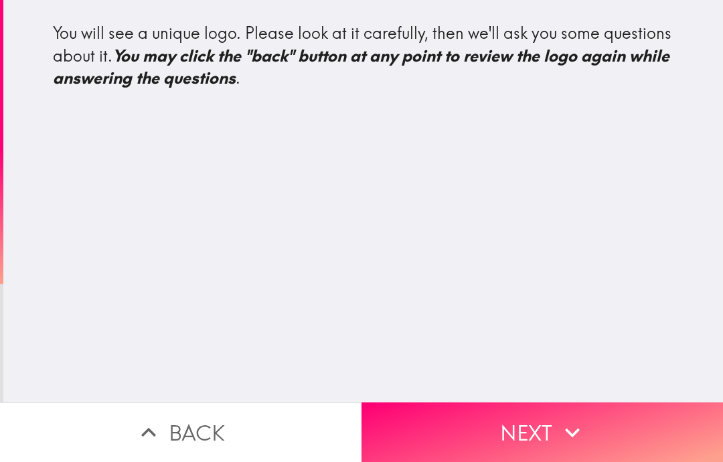
click at [505, 428] on button "Next" at bounding box center [543, 432] width 362 height 60
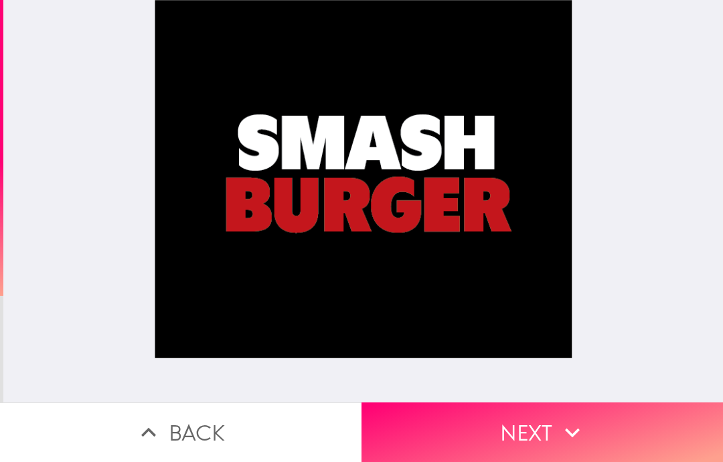
click at [527, 430] on button "Next" at bounding box center [543, 432] width 362 height 60
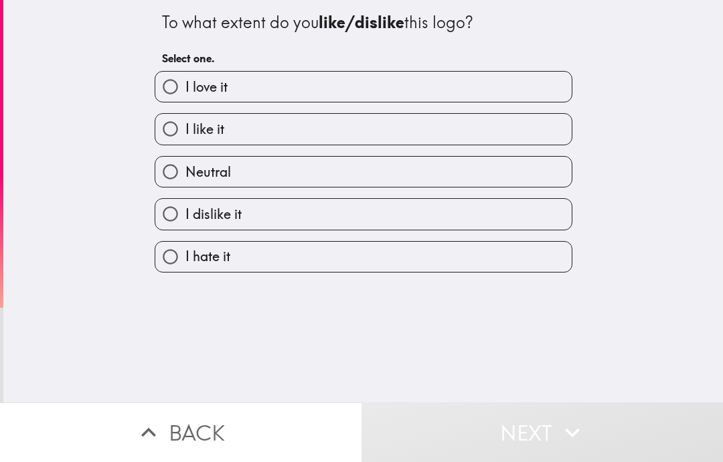
click at [325, 94] on label "I love it" at bounding box center [363, 87] width 416 height 30
click at [185, 94] on input "I love it" at bounding box center [170, 87] width 30 height 30
radio input "true"
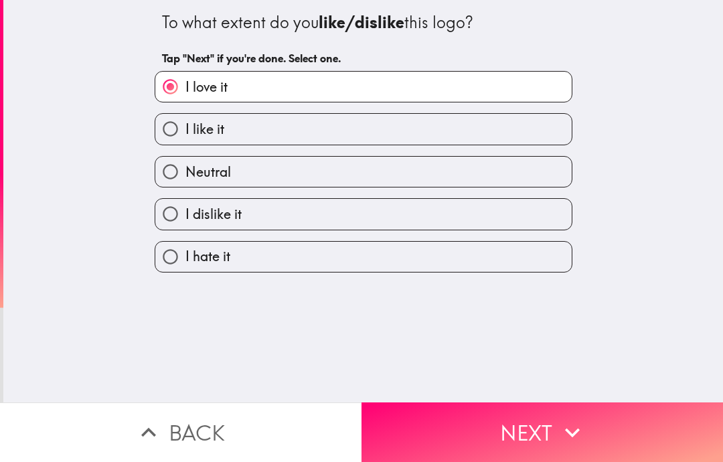
click at [510, 418] on button "Next" at bounding box center [543, 432] width 362 height 60
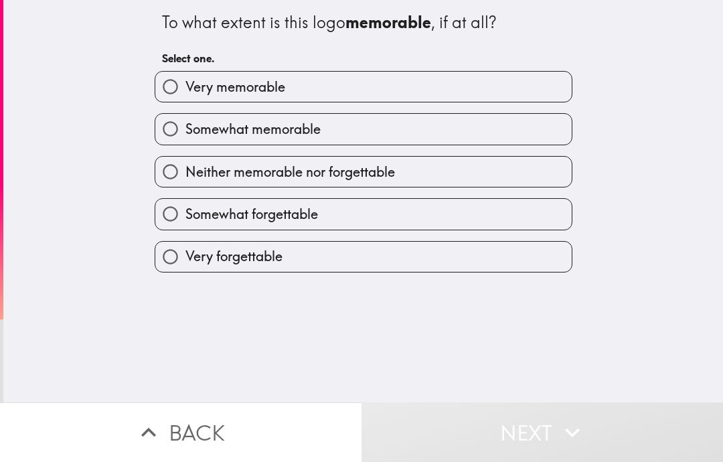
click at [330, 85] on label "Very memorable" at bounding box center [363, 87] width 416 height 30
click at [185, 85] on input "Very memorable" at bounding box center [170, 87] width 30 height 30
radio input "true"
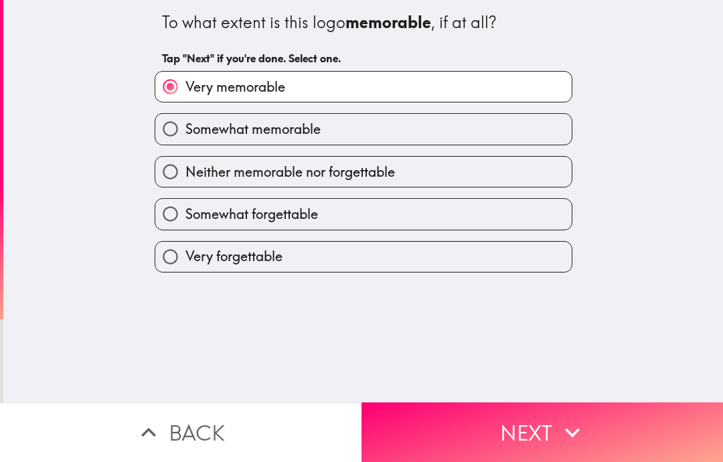
click at [495, 432] on button "Next" at bounding box center [543, 432] width 362 height 60
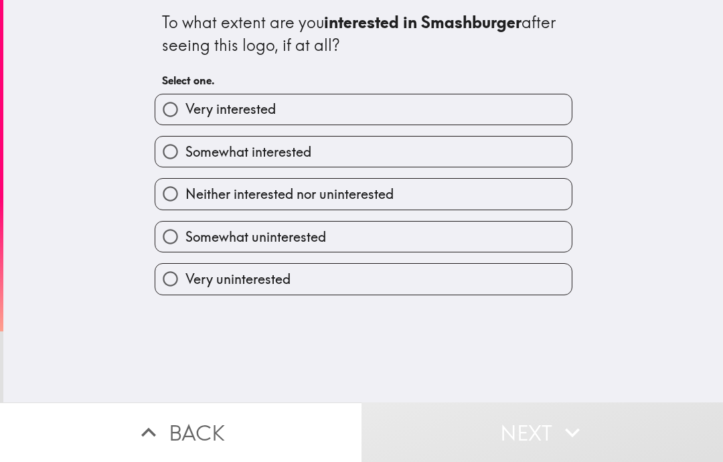
click at [344, 114] on label "Very interested" at bounding box center [363, 109] width 416 height 30
click at [185, 114] on input "Very interested" at bounding box center [170, 109] width 30 height 30
radio input "true"
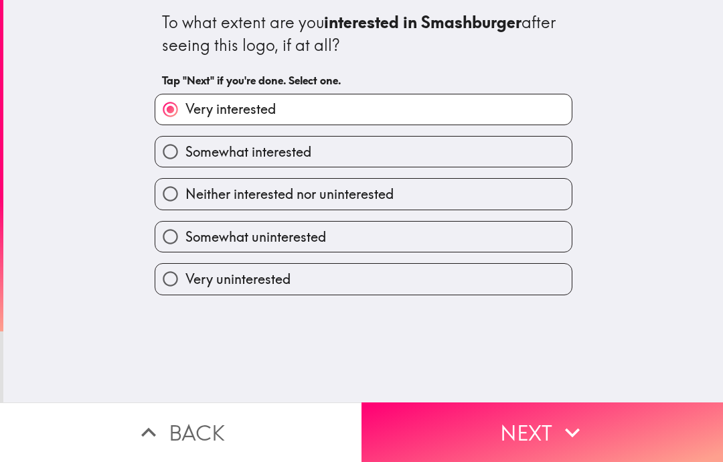
click at [487, 416] on button "Next" at bounding box center [543, 432] width 362 height 60
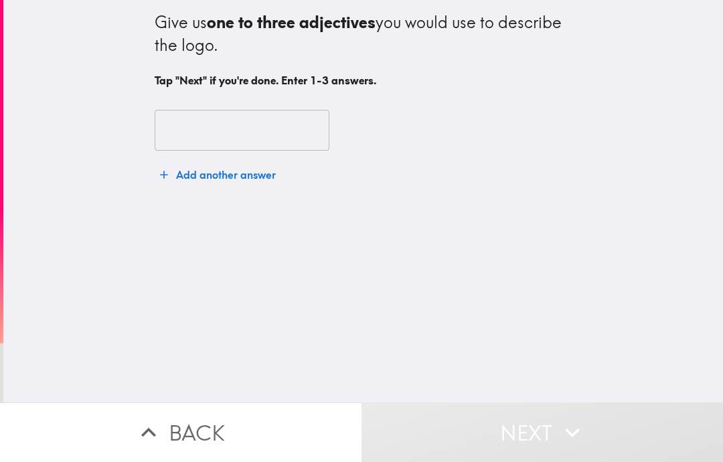
click at [267, 118] on input "text" at bounding box center [242, 131] width 175 height 42
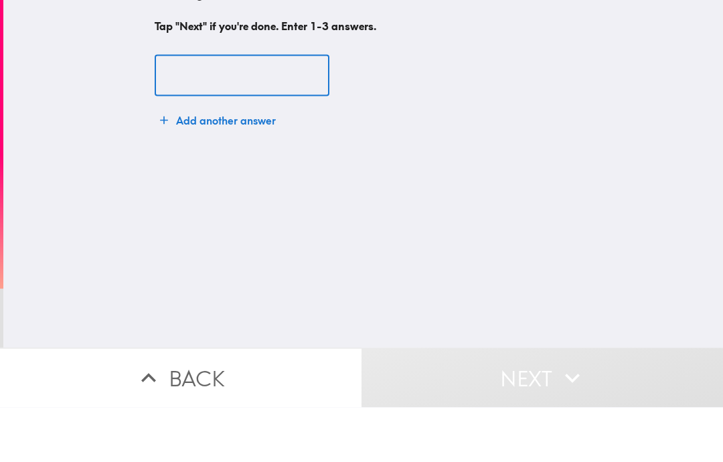
type input "R"
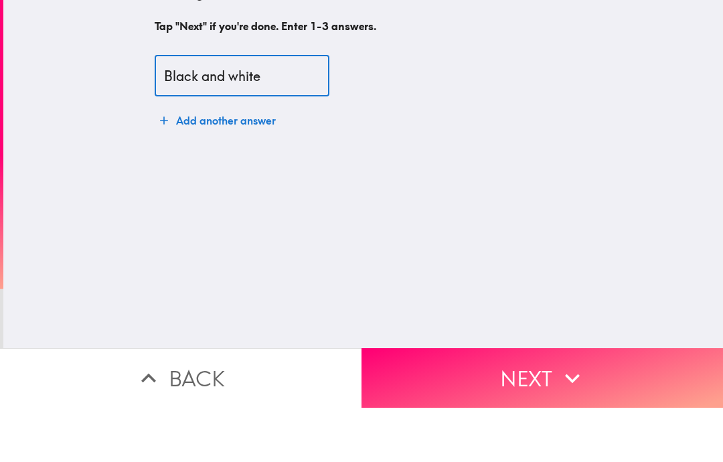
type input "Black and white"
click at [254, 161] on button "Add another answer" at bounding box center [218, 174] width 127 height 27
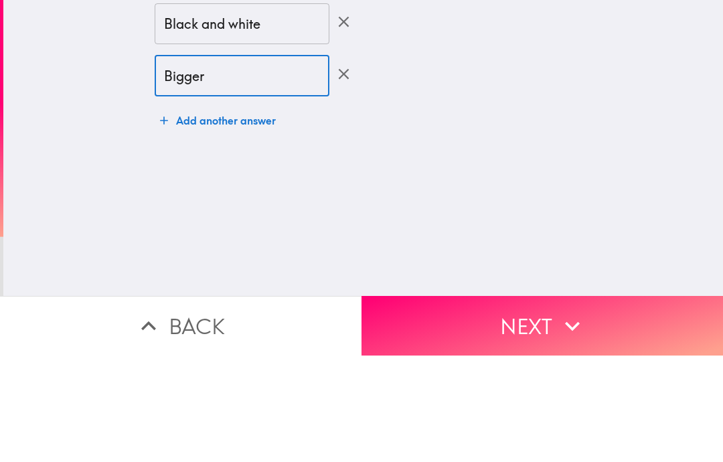
type input "Bigger"
click at [257, 214] on button "Add another answer" at bounding box center [218, 227] width 127 height 27
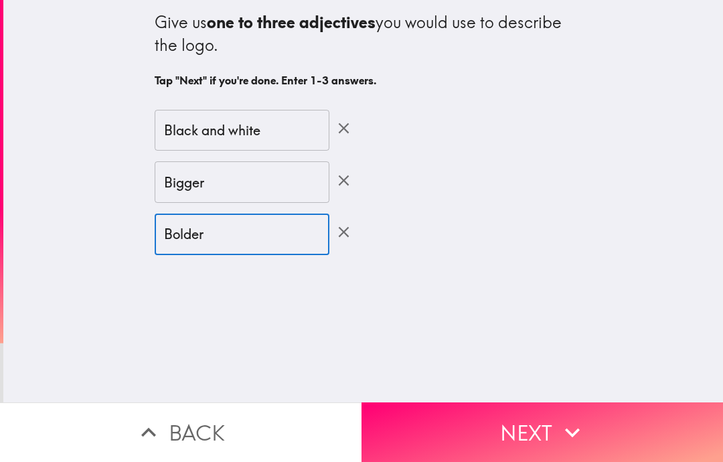
type input "Bolder"
click at [519, 410] on button "Next" at bounding box center [543, 432] width 362 height 60
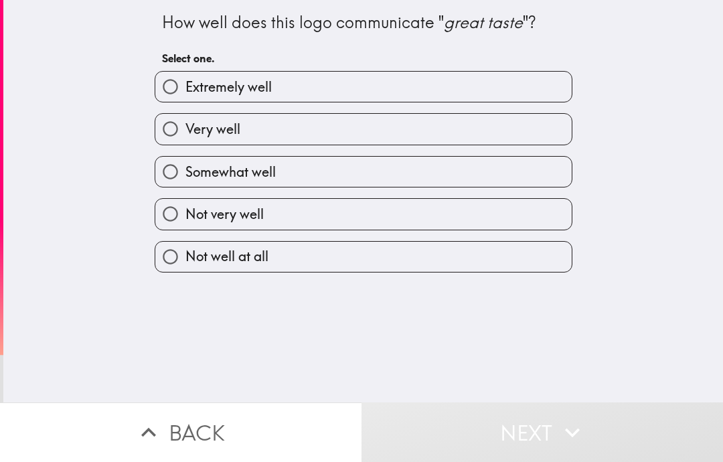
click at [424, 138] on label "Very well" at bounding box center [363, 129] width 416 height 30
click at [185, 138] on input "Very well" at bounding box center [170, 129] width 30 height 30
radio input "true"
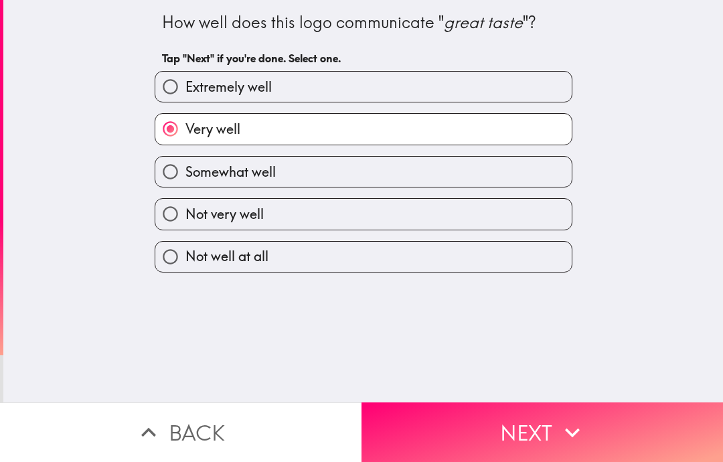
click at [584, 428] on icon "button" at bounding box center [572, 432] width 29 height 29
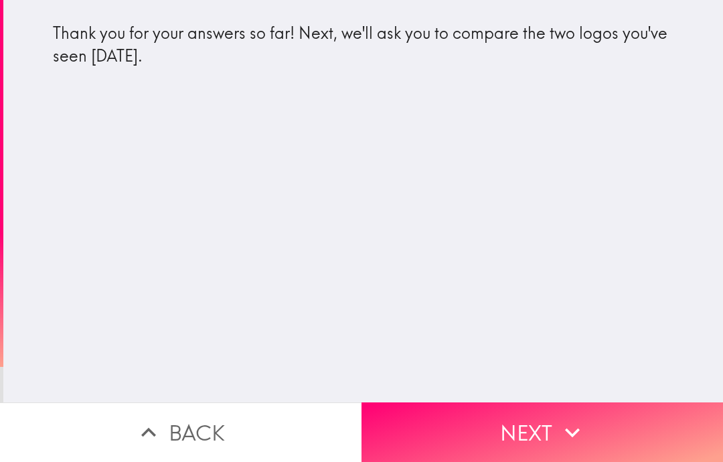
click at [510, 433] on button "Next" at bounding box center [543, 432] width 362 height 60
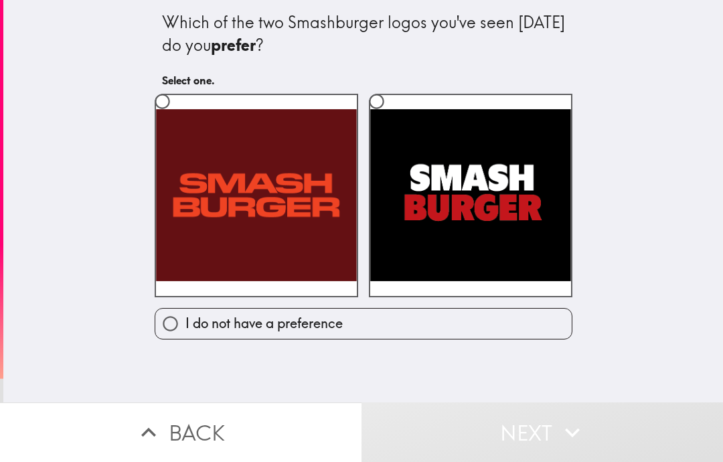
click at [447, 144] on label at bounding box center [471, 196] width 204 height 204
click at [392, 116] on input "radio" at bounding box center [377, 101] width 30 height 30
radio input "true"
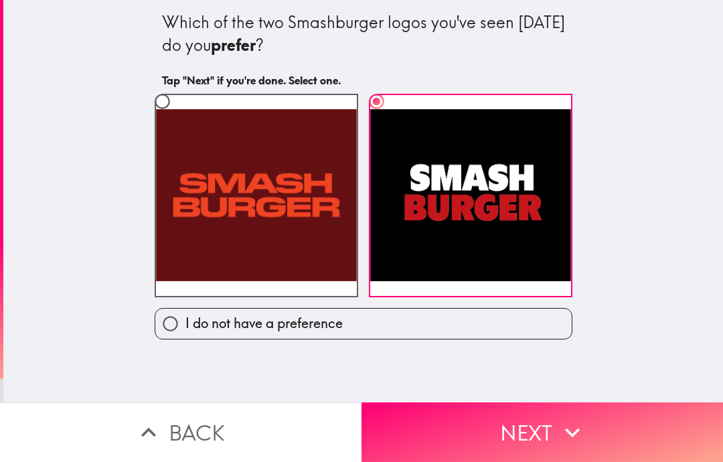
click at [280, 177] on label at bounding box center [257, 196] width 204 height 204
click at [177, 116] on input "radio" at bounding box center [162, 101] width 30 height 30
radio input "true"
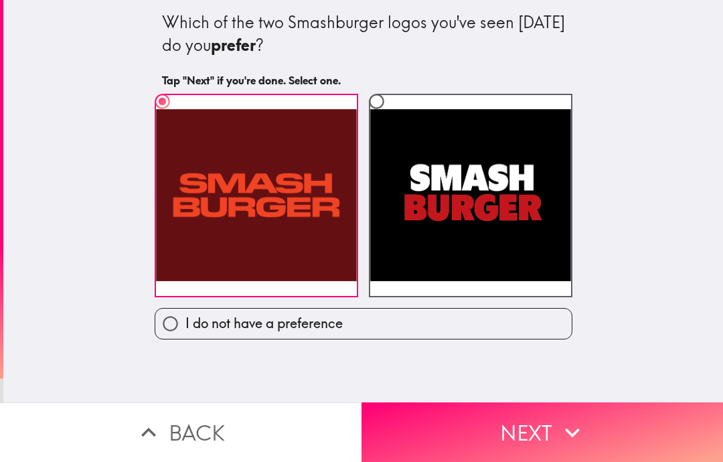
click at [382, 328] on label "I do not have a preference" at bounding box center [363, 324] width 416 height 30
click at [185, 328] on input "I do not have a preference" at bounding box center [170, 324] width 30 height 30
radio input "true"
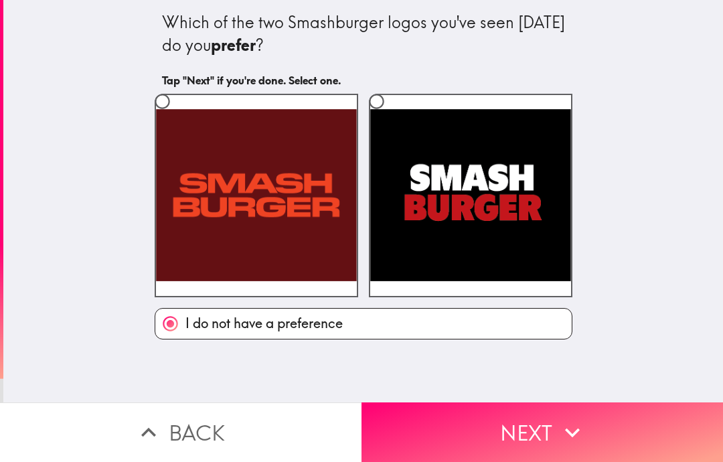
click at [465, 435] on button "Next" at bounding box center [543, 432] width 362 height 60
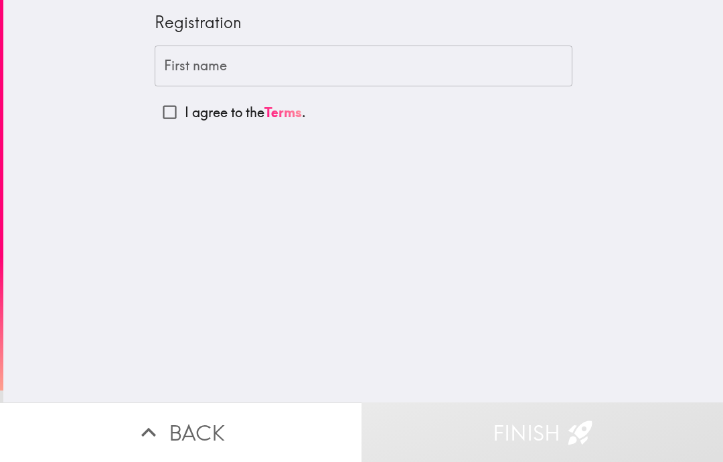
click at [427, 68] on input "First name" at bounding box center [364, 67] width 418 height 42
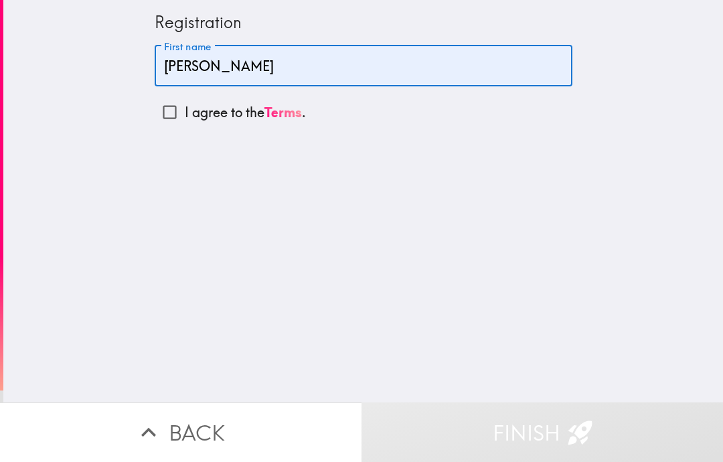
click at [285, 72] on input "[PERSON_NAME]" at bounding box center [364, 67] width 418 height 42
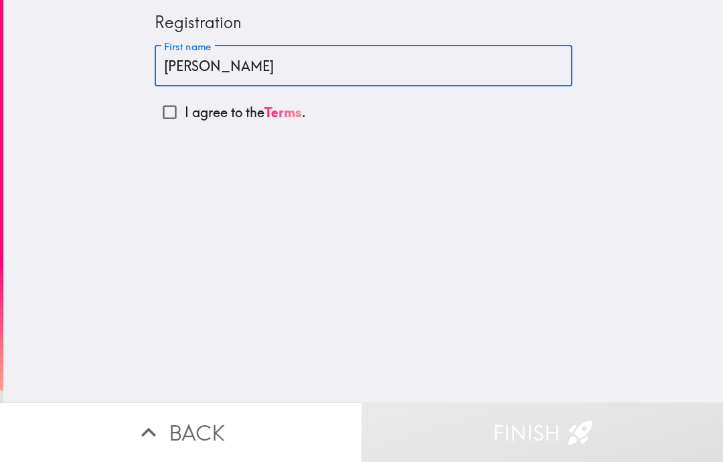
type input "[PERSON_NAME]"
click at [179, 119] on input "I agree to the Terms ." at bounding box center [170, 112] width 30 height 30
checkbox input "true"
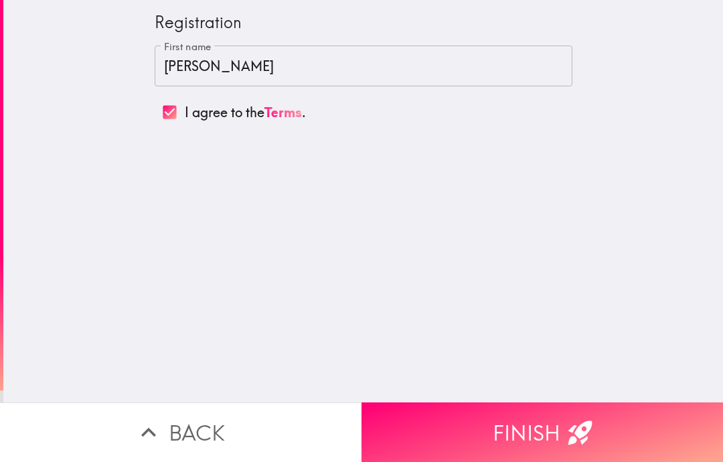
click at [502, 412] on button "Finish" at bounding box center [543, 432] width 362 height 60
